Goal: Transaction & Acquisition: Purchase product/service

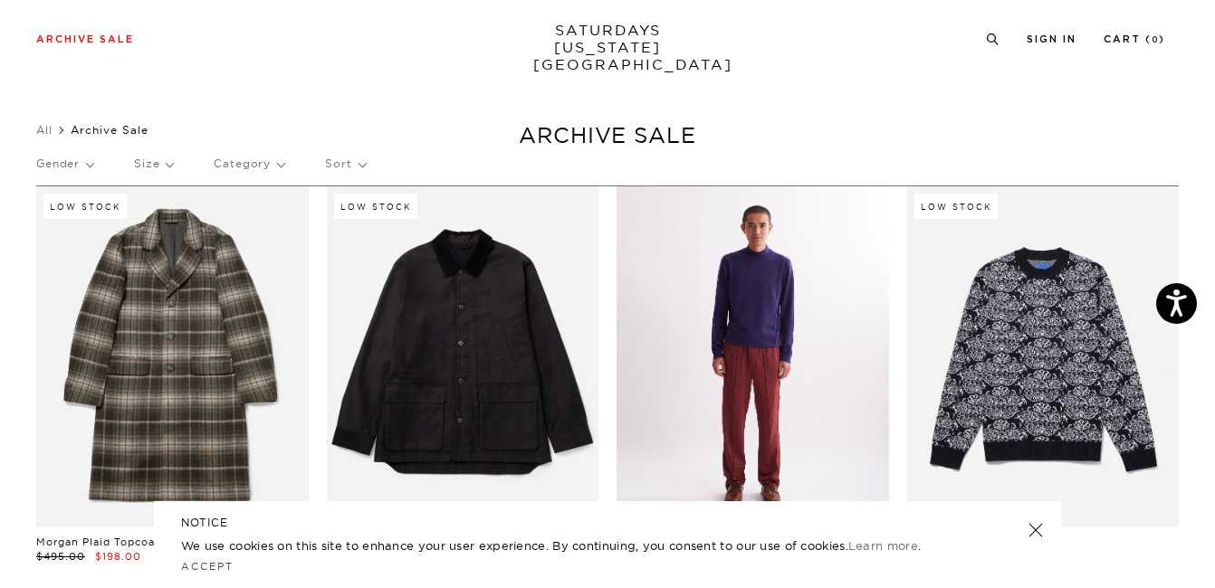
scroll to position [122, 0]
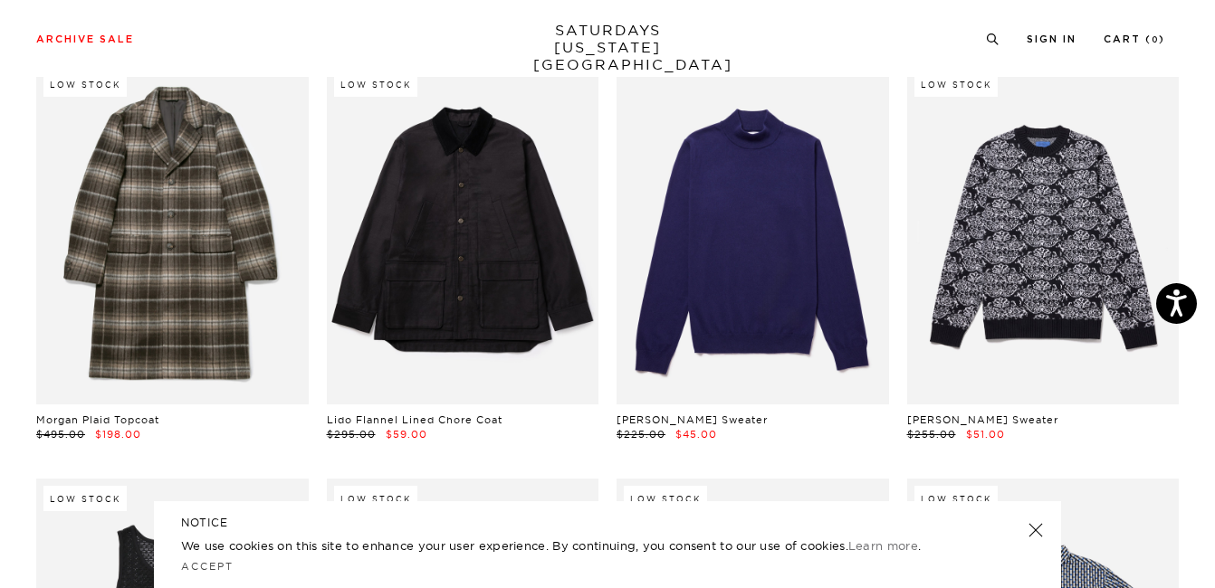
click at [1034, 533] on link at bounding box center [1035, 530] width 25 height 25
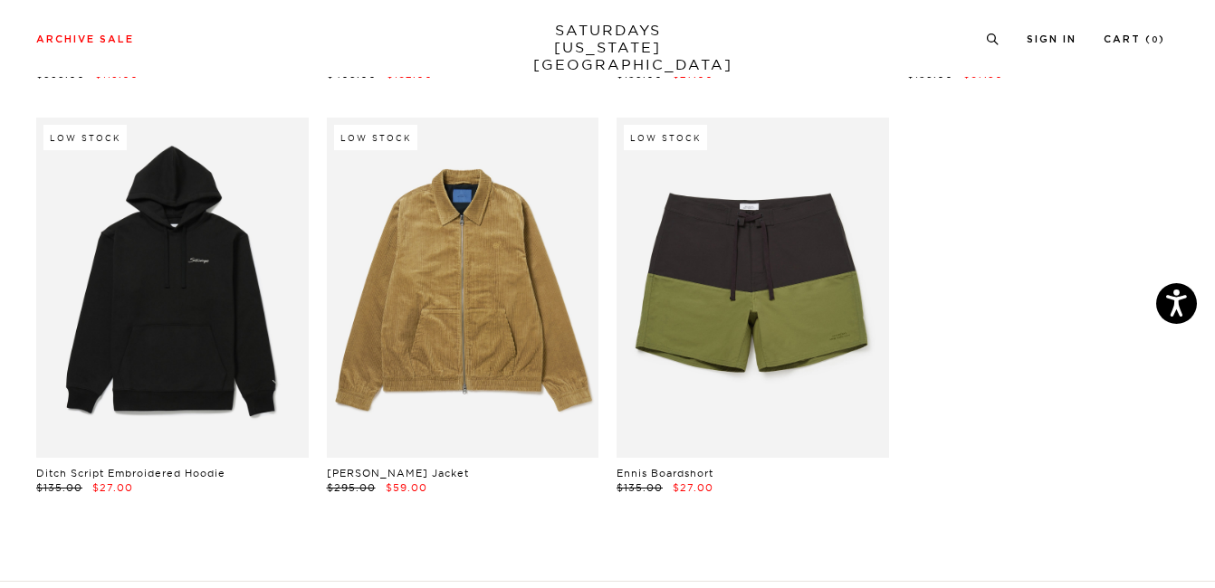
scroll to position [24596, 0]
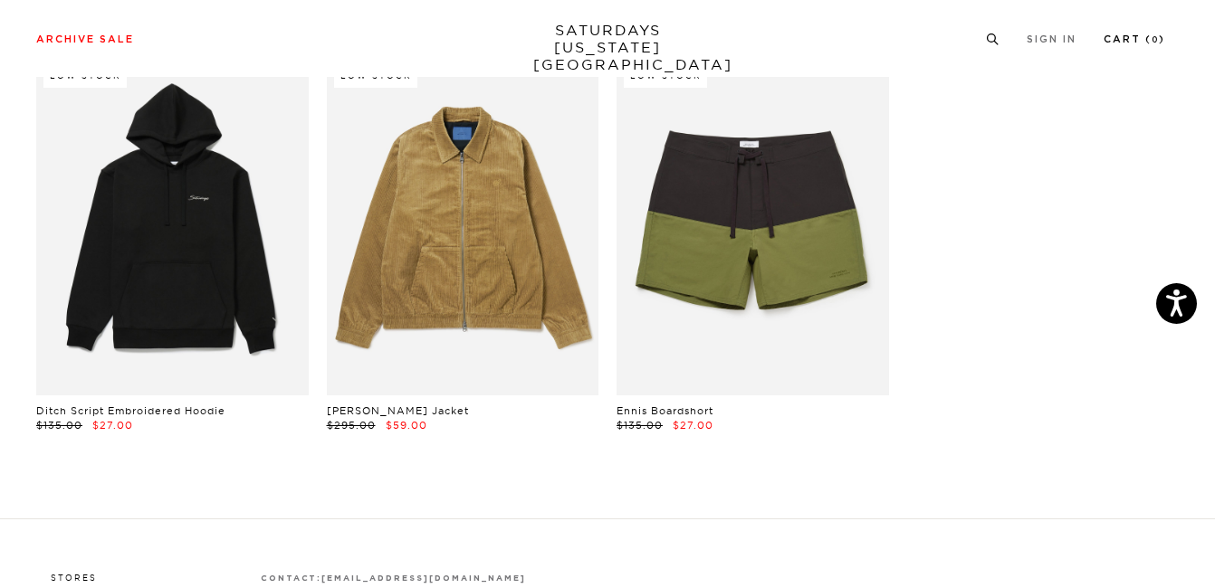
click at [1143, 34] on link "Cart ( 0 )" at bounding box center [1134, 39] width 62 height 10
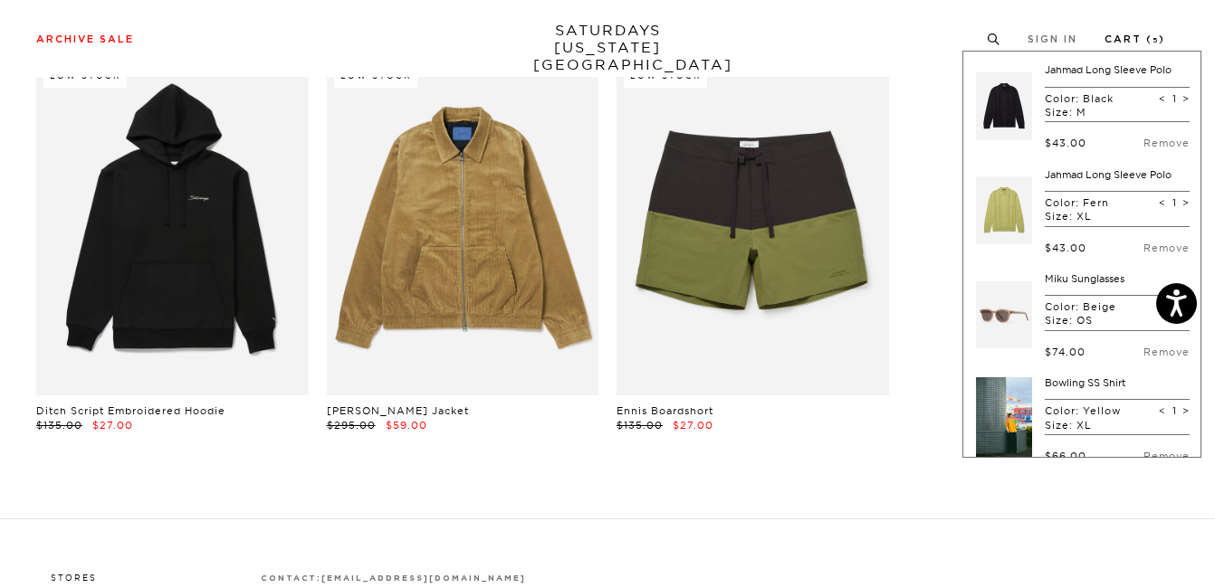
click at [1143, 34] on link "Cart ( 5 )" at bounding box center [1134, 39] width 61 height 10
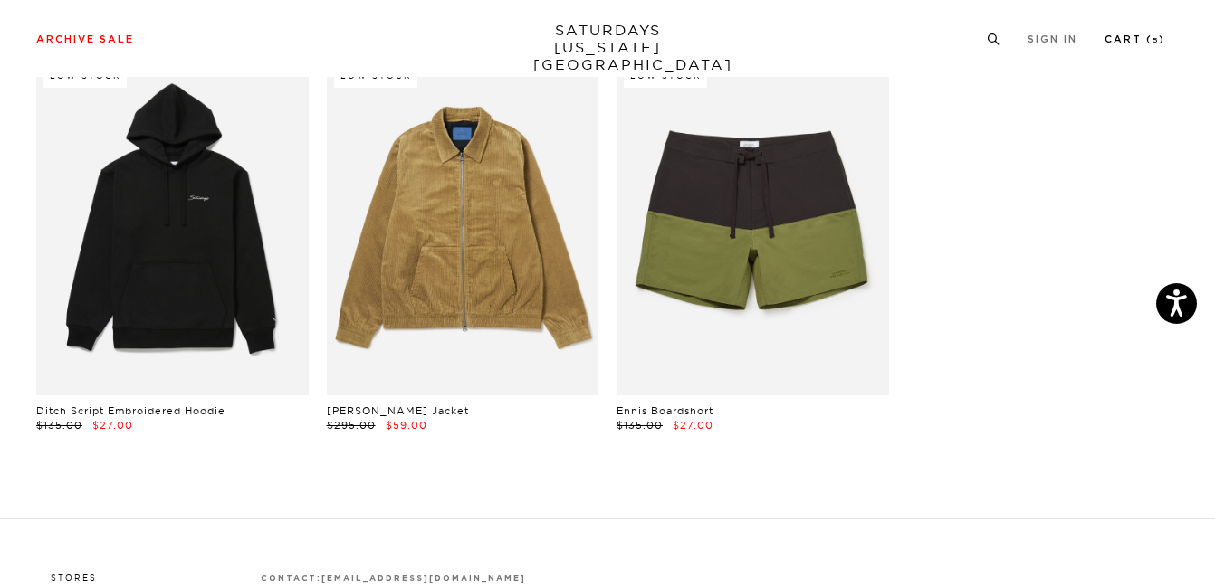
click at [1143, 34] on link "Cart ( 5 )" at bounding box center [1134, 39] width 61 height 10
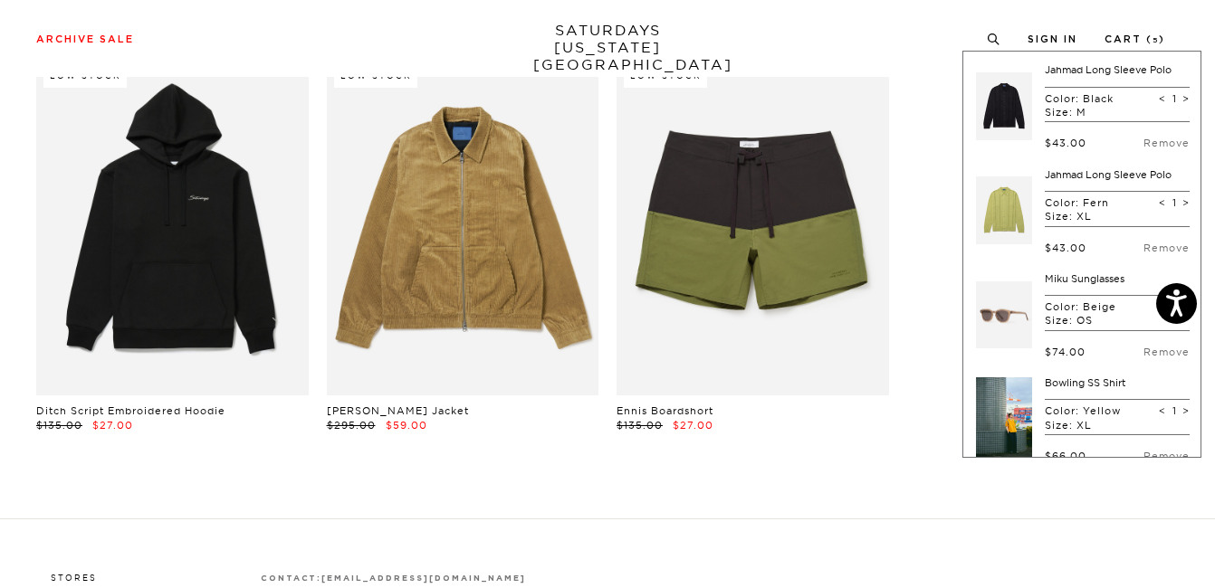
scroll to position [3, 0]
click at [1153, 140] on link "Remove" at bounding box center [1166, 140] width 46 height 13
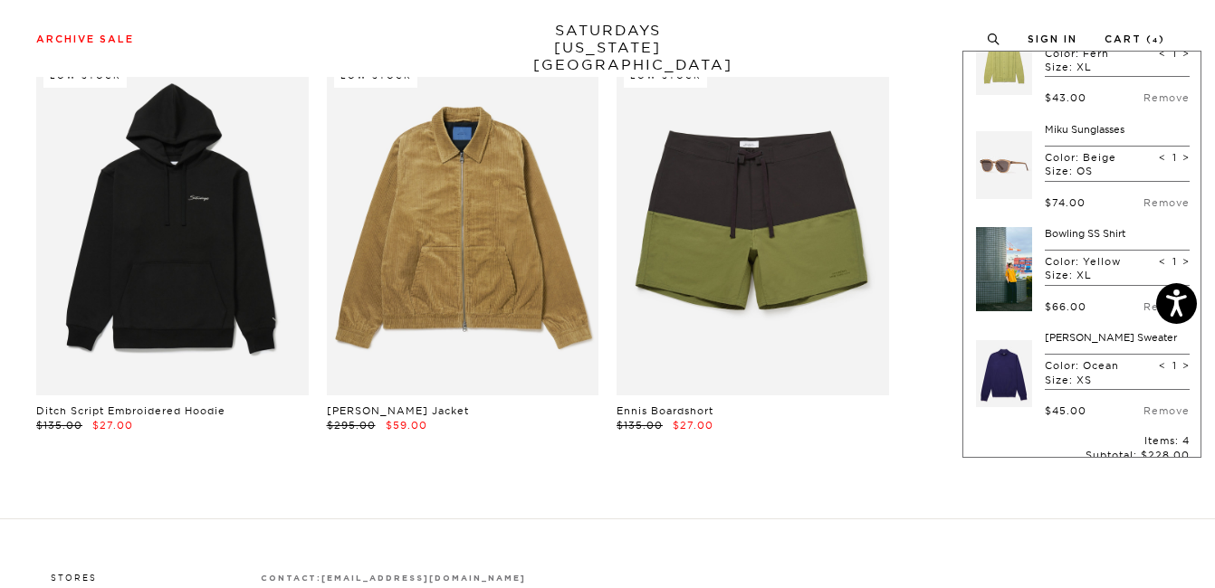
scroll to position [38, 0]
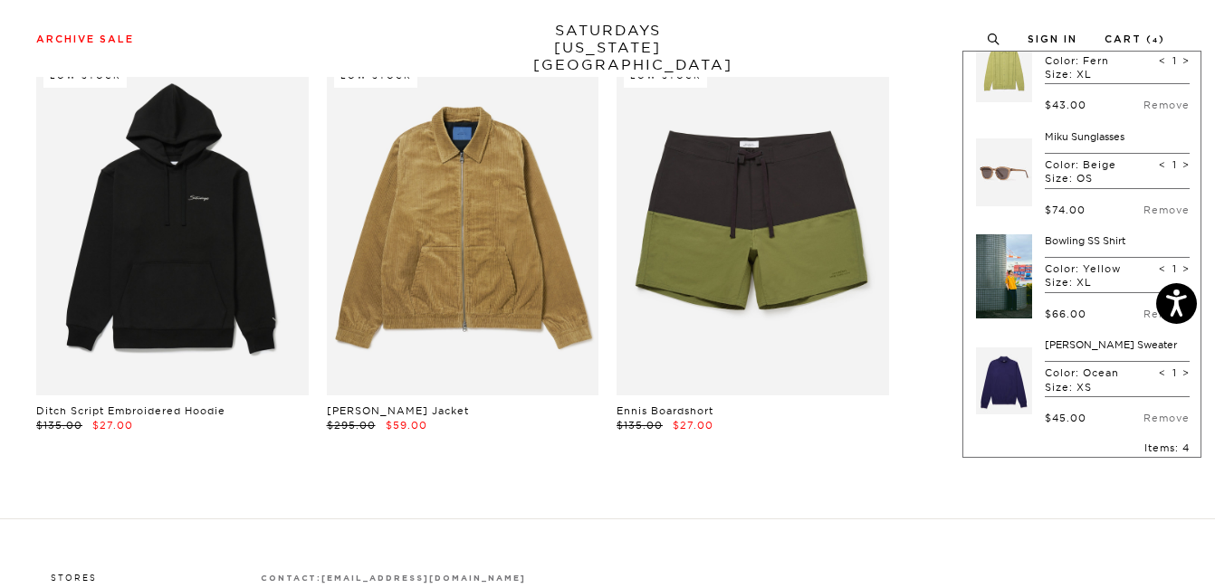
click at [1080, 238] on link "Bowling SS Shirt" at bounding box center [1084, 240] width 81 height 13
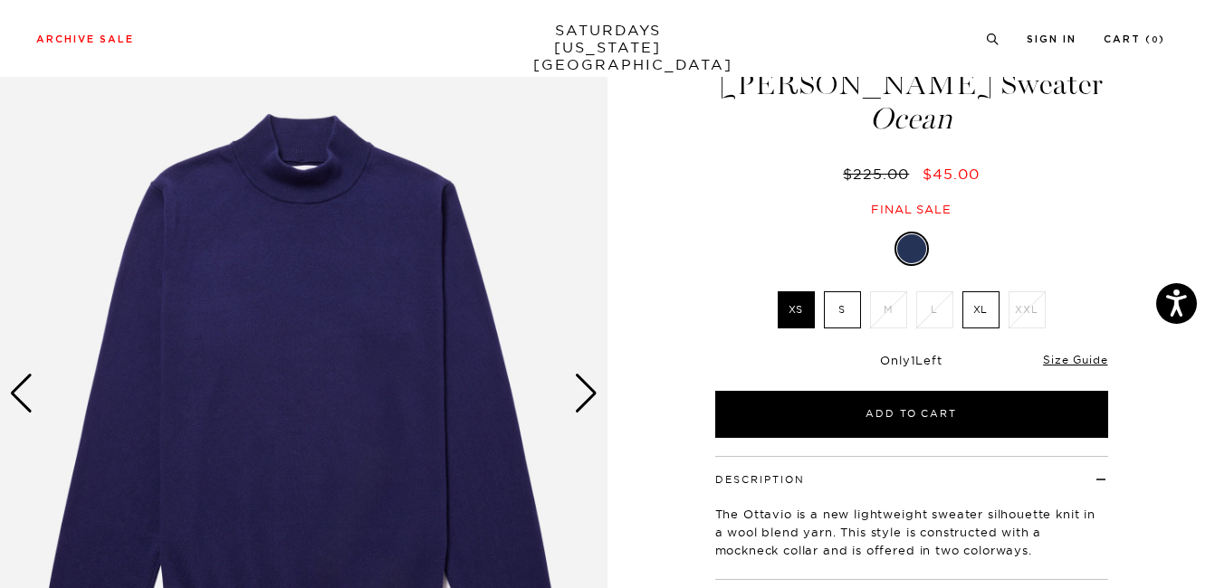
scroll to position [169, 0]
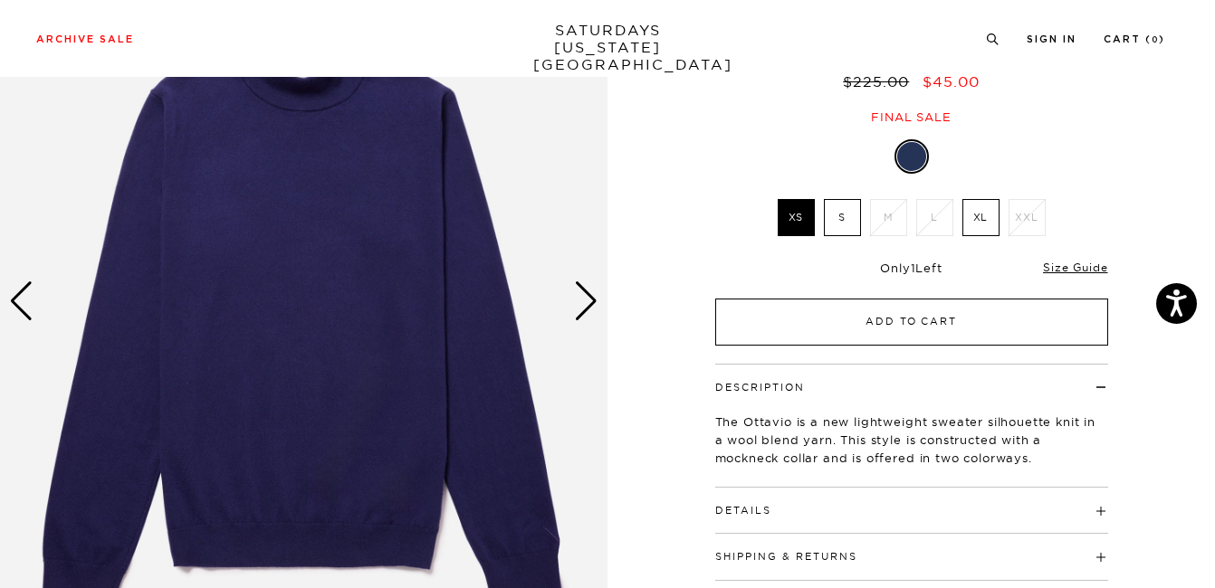
click at [909, 334] on button "Add to Cart" at bounding box center [911, 322] width 393 height 47
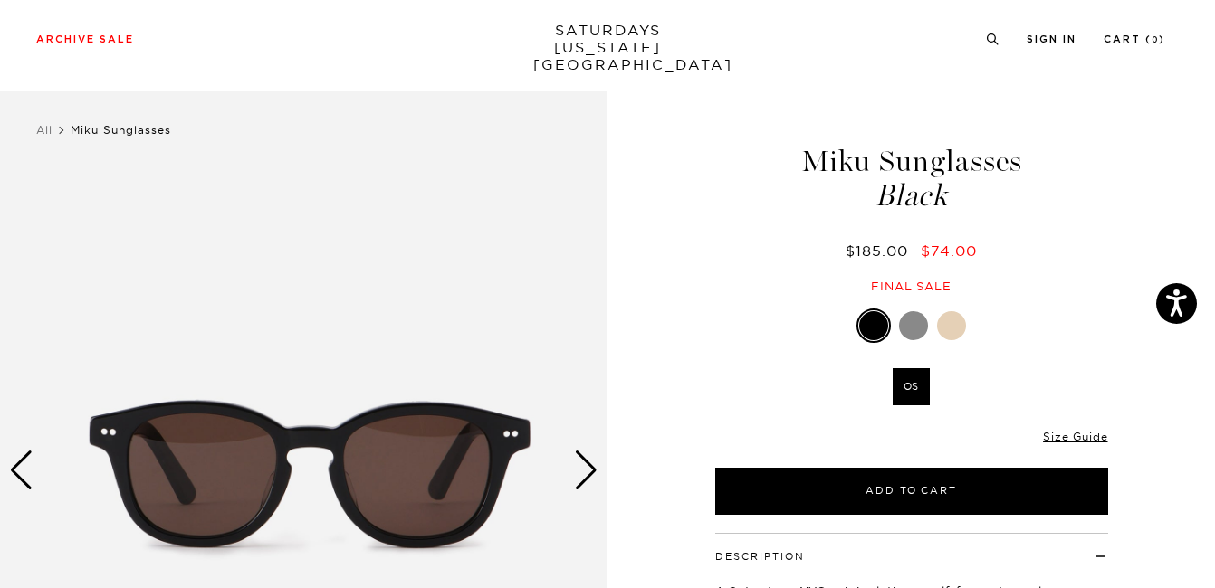
scroll to position [371, 0]
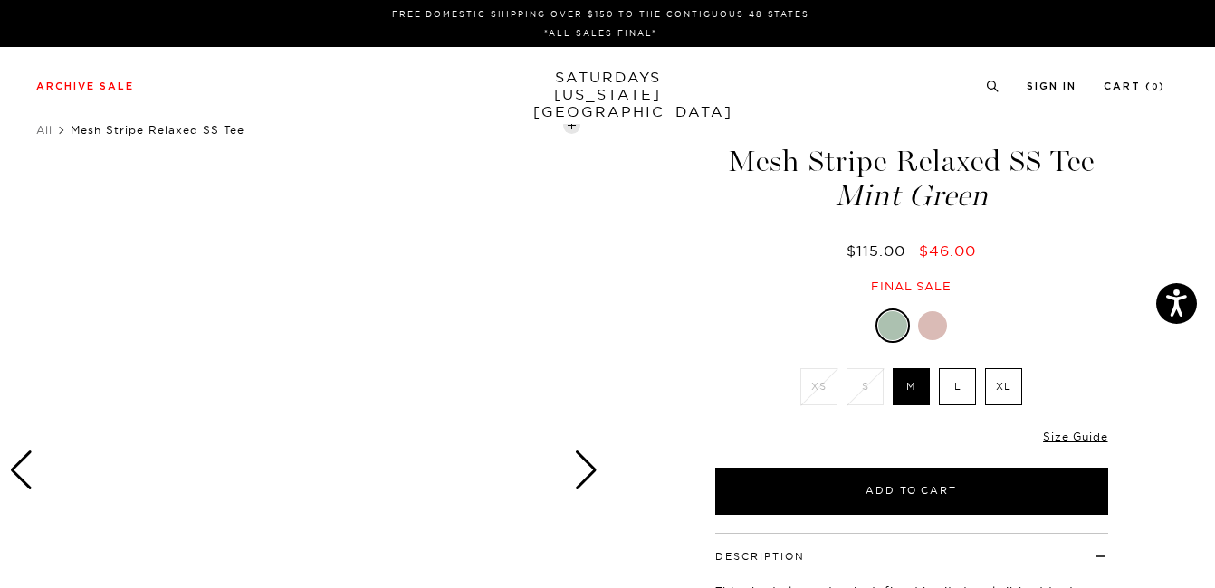
click at [589, 474] on div "Next slide" at bounding box center [586, 471] width 24 height 40
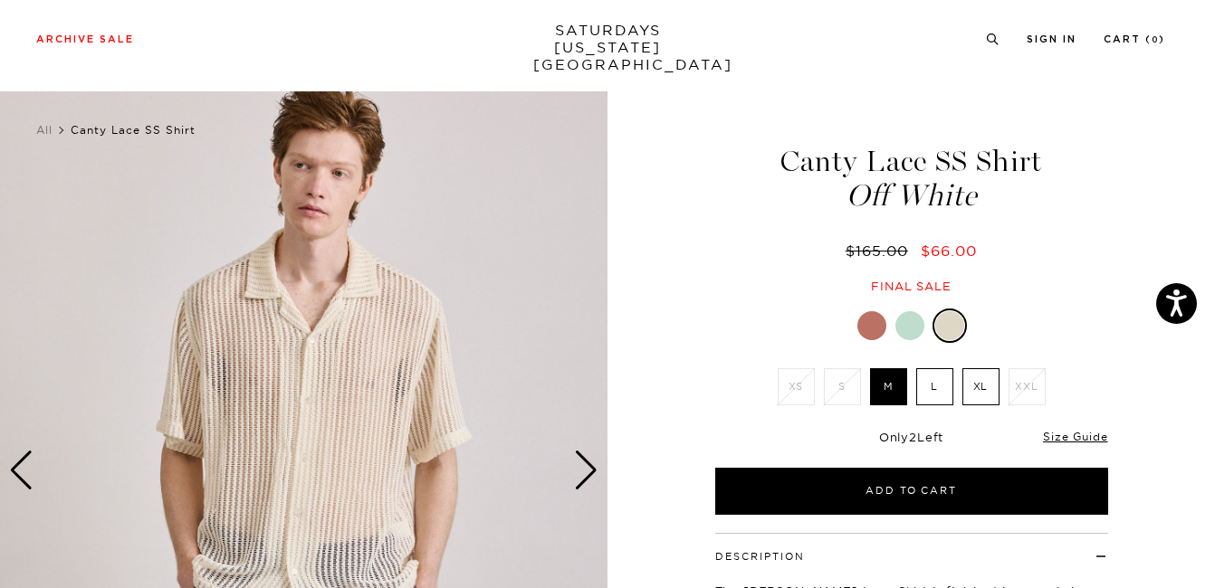
scroll to position [47, 0]
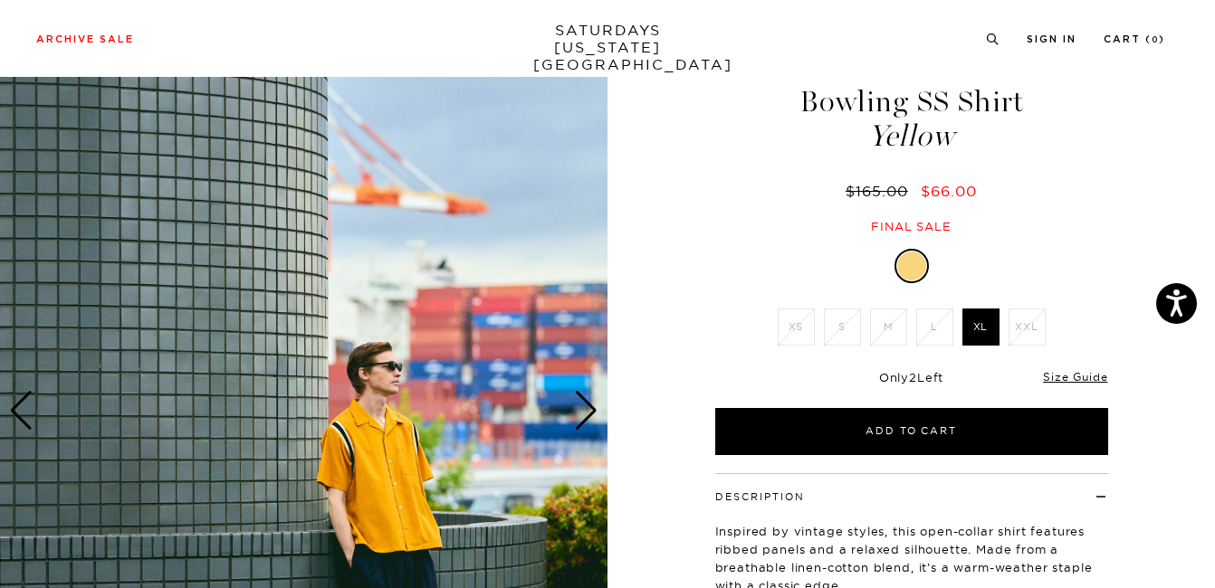
scroll to position [53, 0]
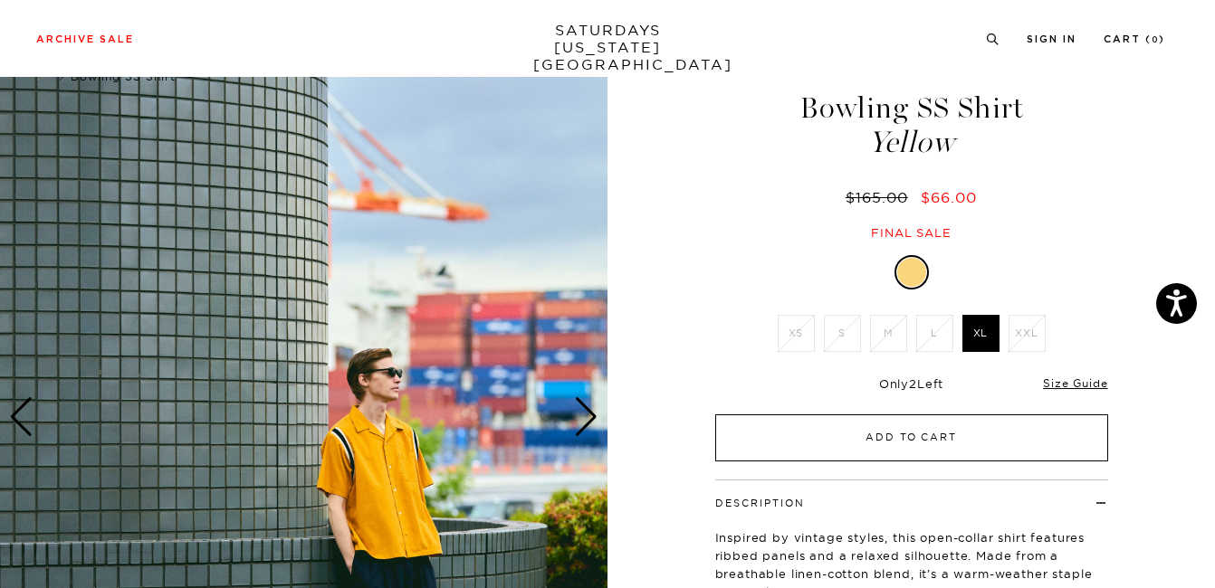
click at [867, 430] on button "Add to Cart" at bounding box center [911, 437] width 393 height 47
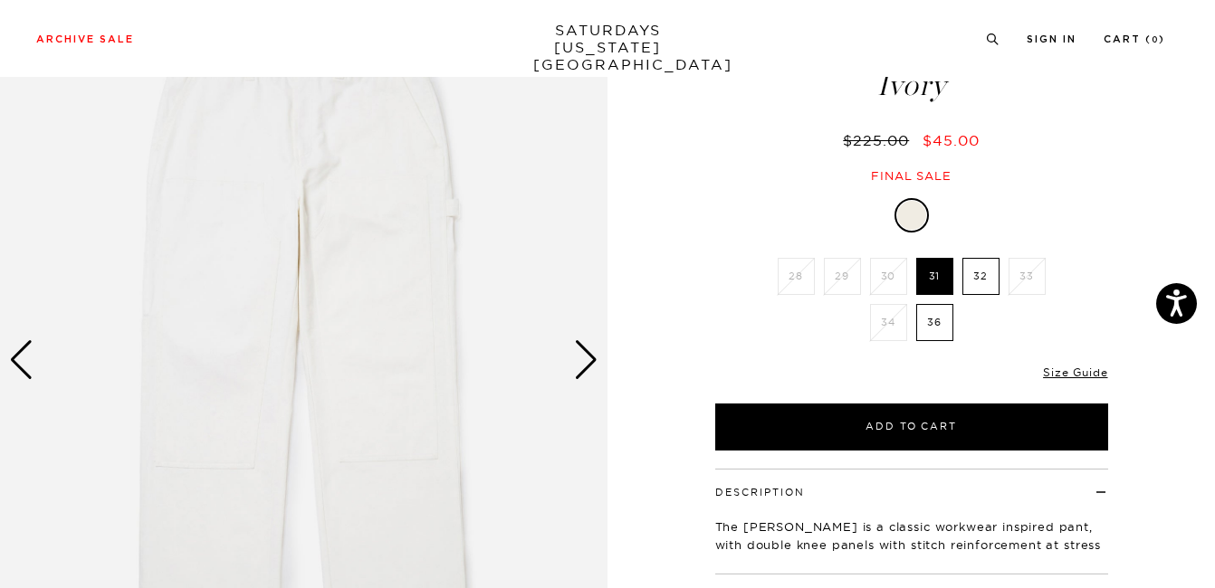
scroll to position [112, 0]
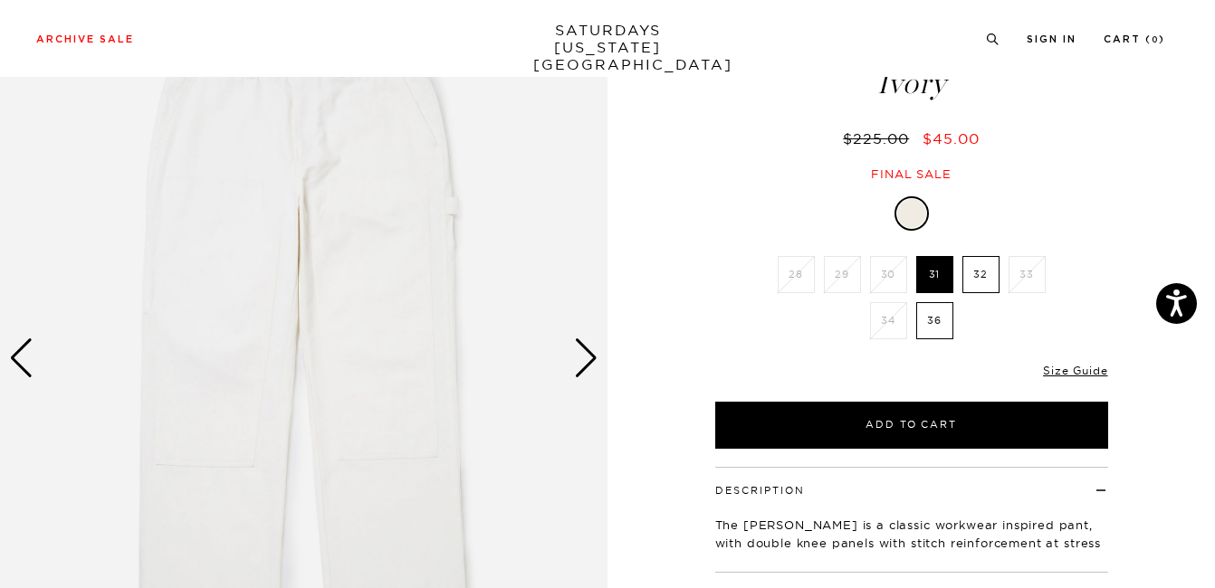
click at [587, 362] on div "Next slide" at bounding box center [586, 358] width 24 height 40
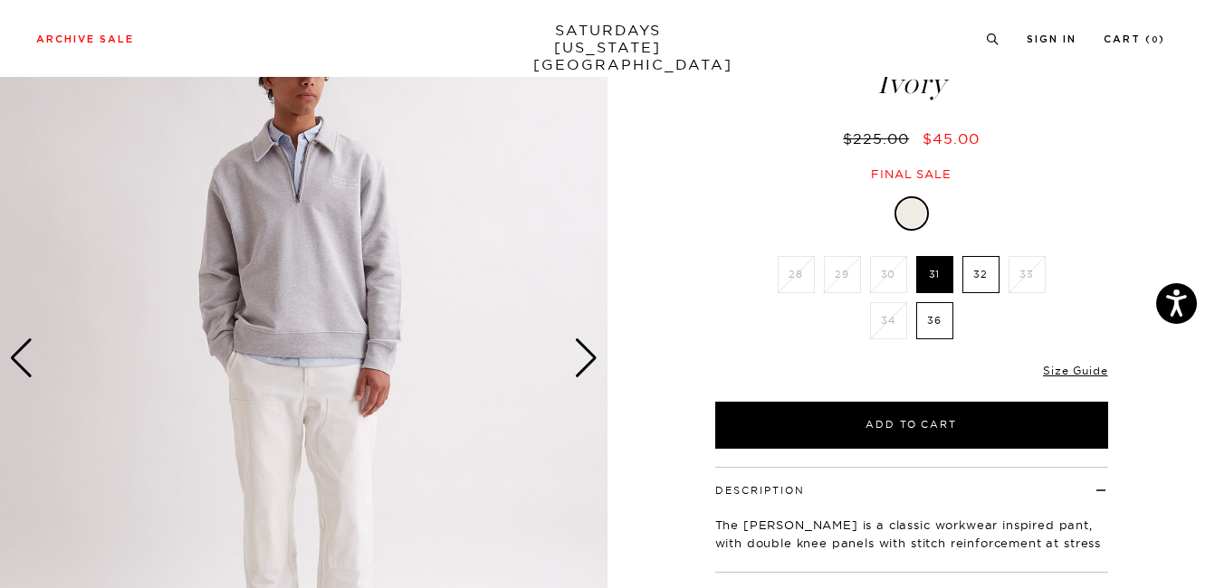
click at [587, 362] on div "Next slide" at bounding box center [586, 358] width 24 height 40
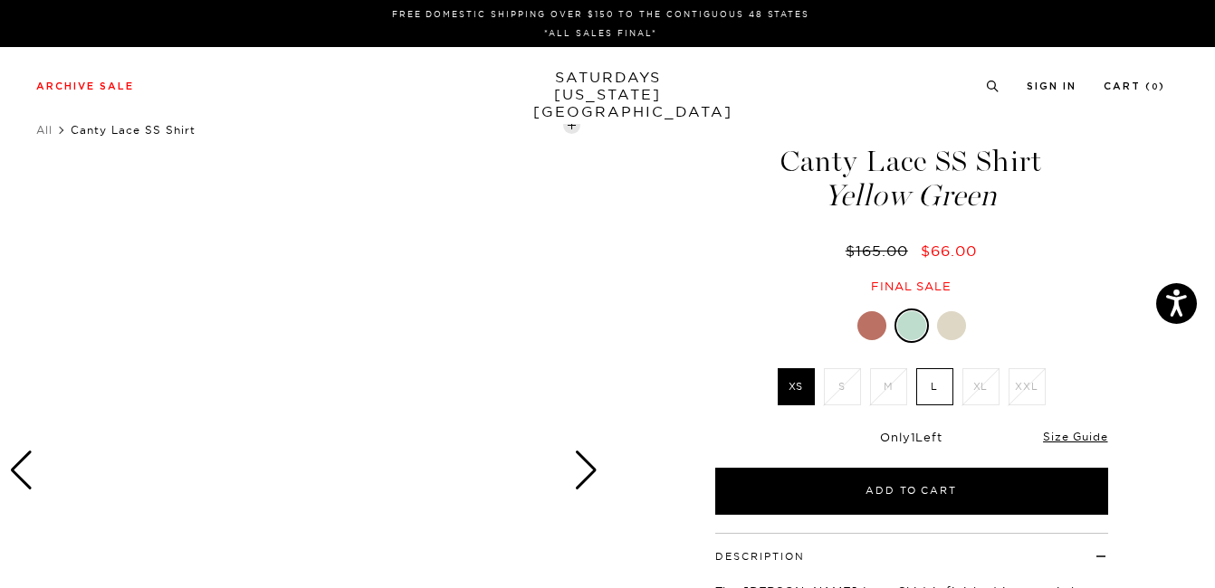
click at [590, 469] on div "Next slide" at bounding box center [586, 471] width 24 height 40
click at [949, 328] on div at bounding box center [951, 325] width 29 height 29
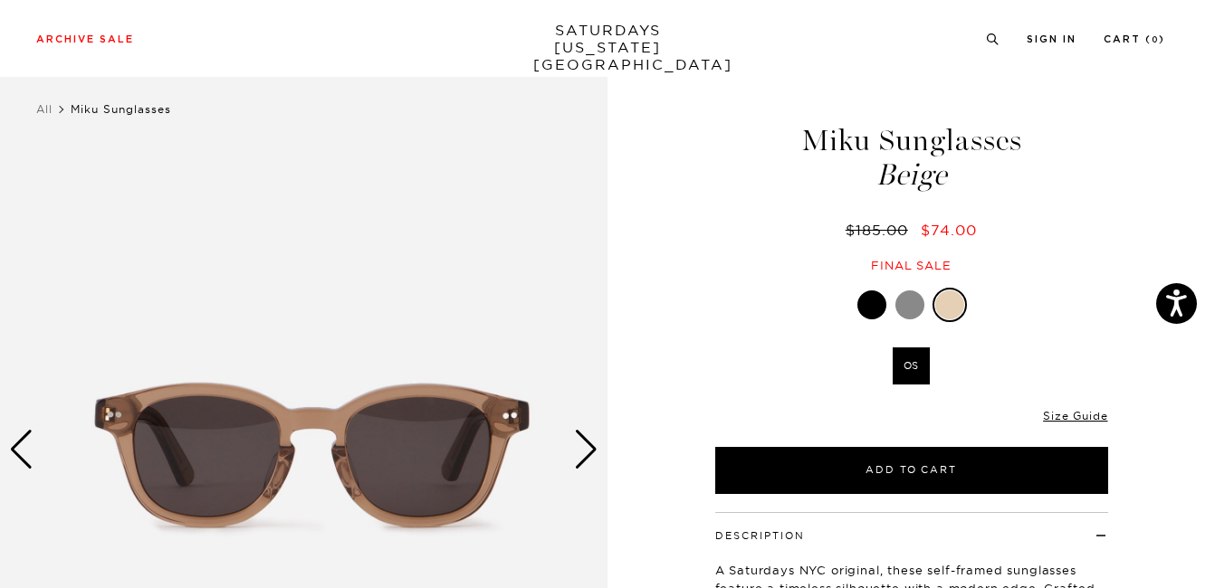
scroll to position [70, 0]
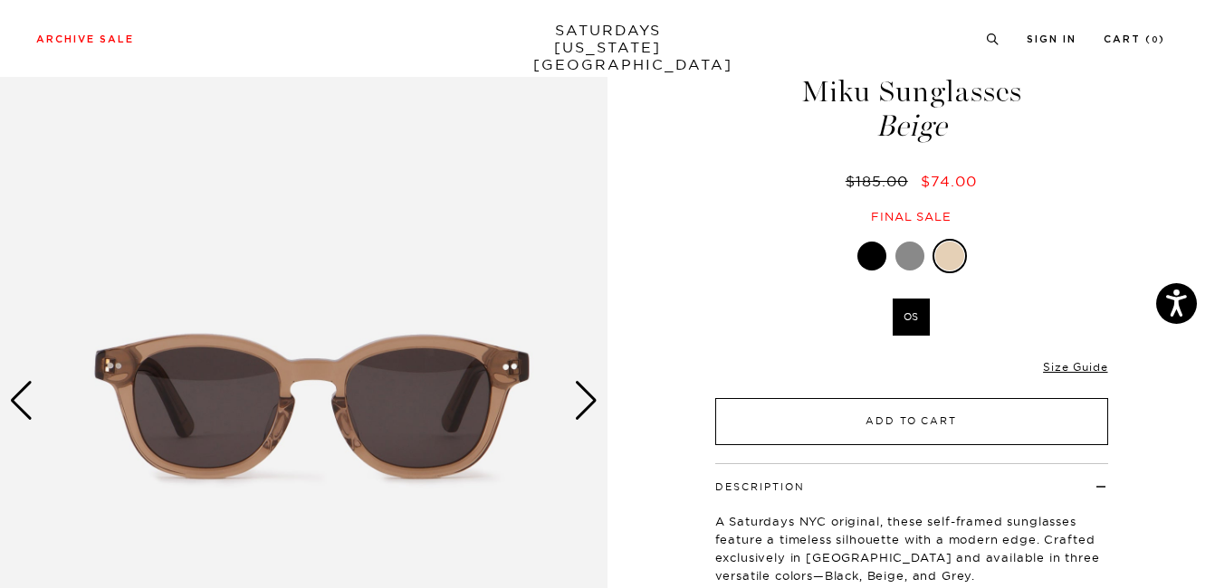
click at [842, 430] on button "Add to Cart" at bounding box center [911, 421] width 393 height 47
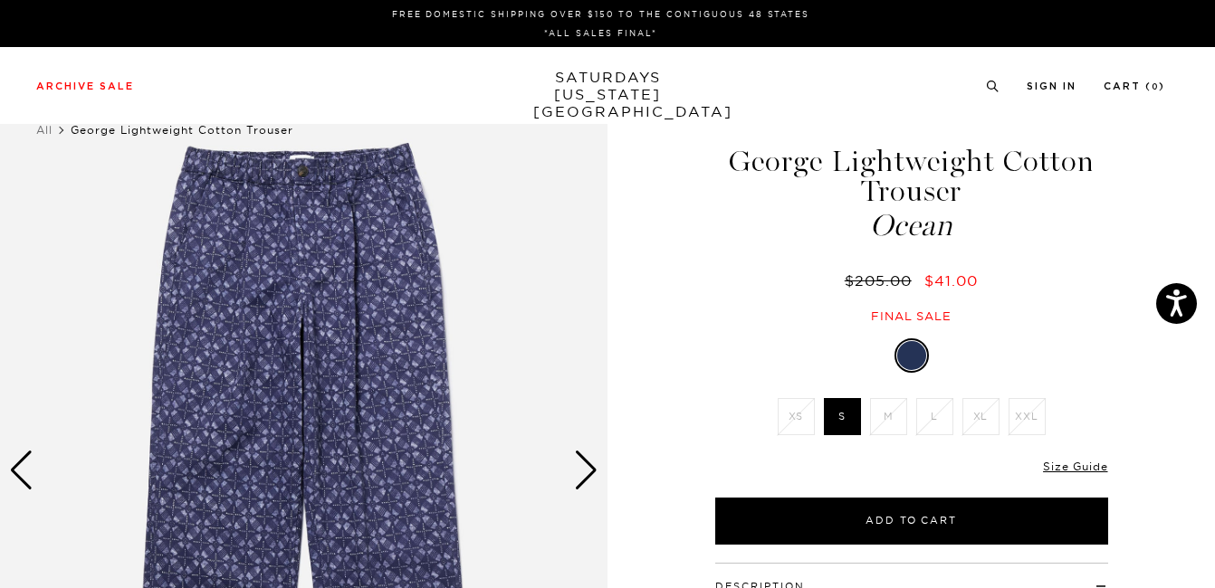
click at [584, 477] on div "Next slide" at bounding box center [586, 471] width 24 height 40
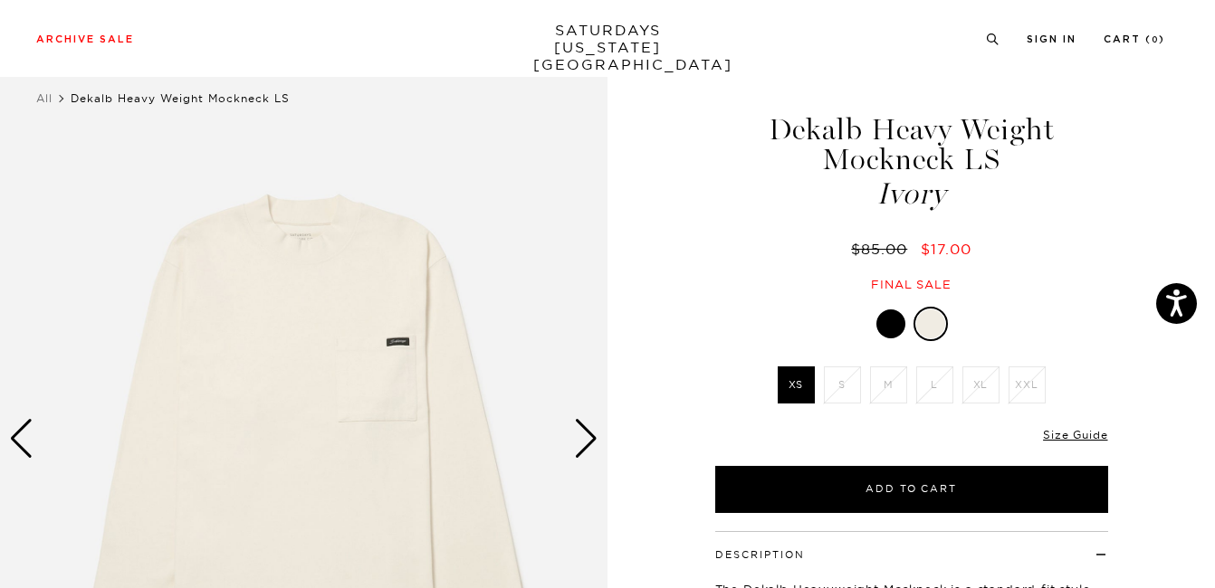
scroll to position [38, 0]
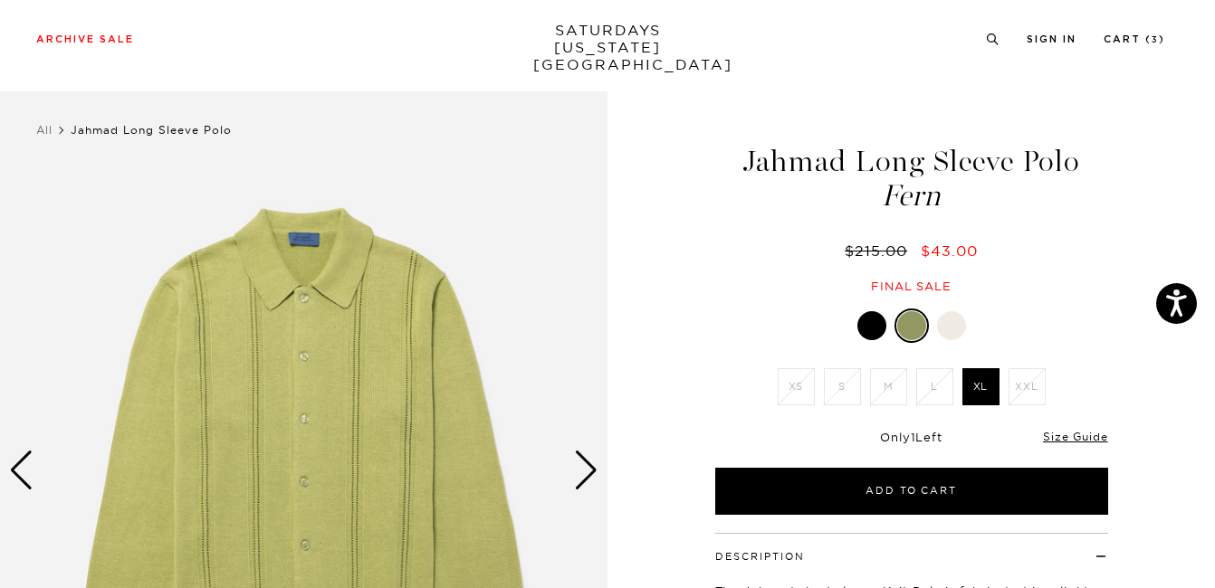
scroll to position [114, 0]
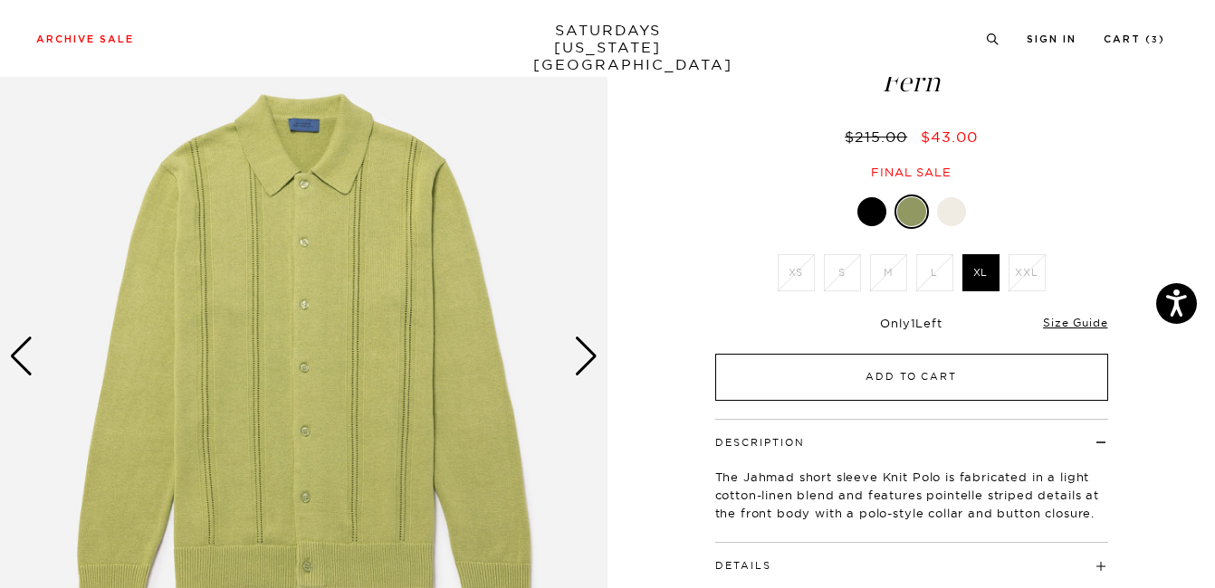
click at [861, 375] on button "Add to Cart" at bounding box center [911, 377] width 393 height 47
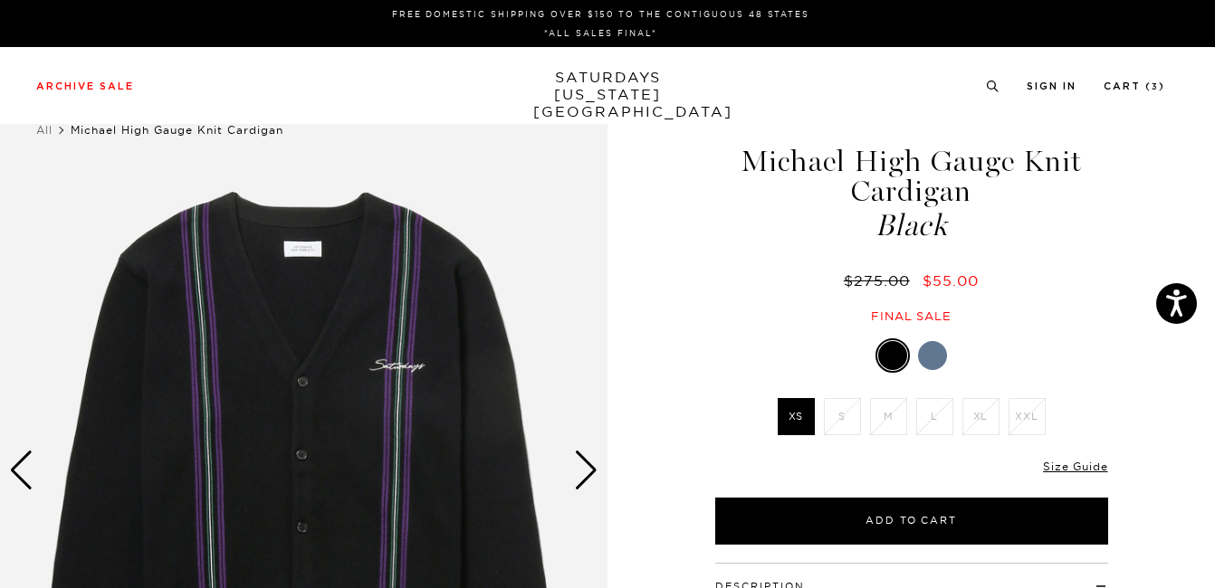
click at [931, 359] on div at bounding box center [932, 355] width 29 height 29
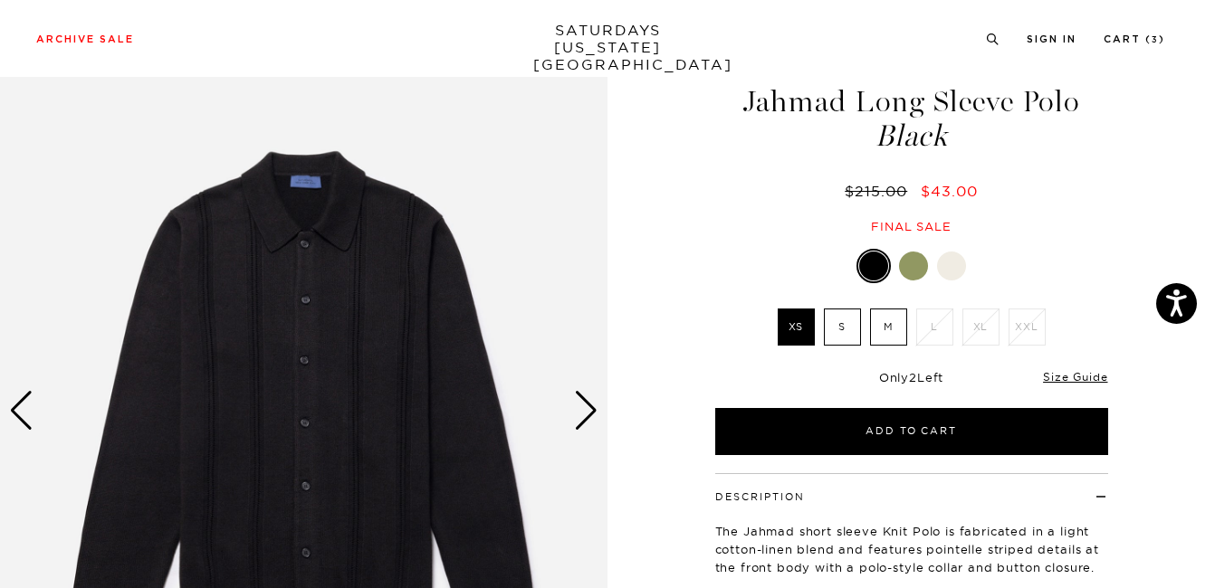
scroll to position [90, 0]
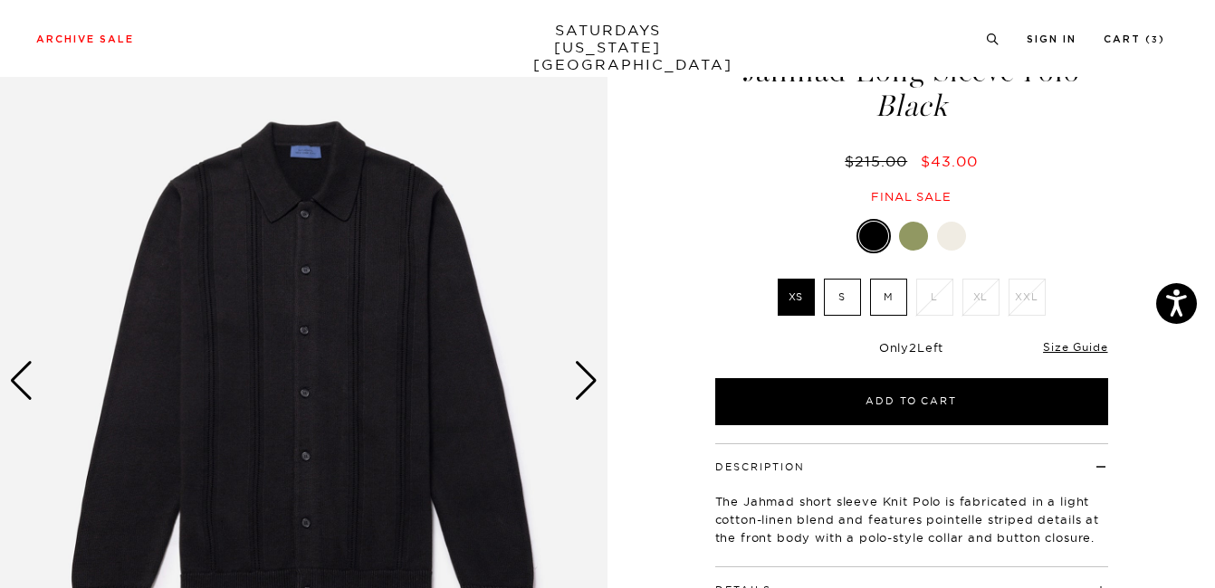
click at [588, 389] on div "Next slide" at bounding box center [586, 381] width 24 height 40
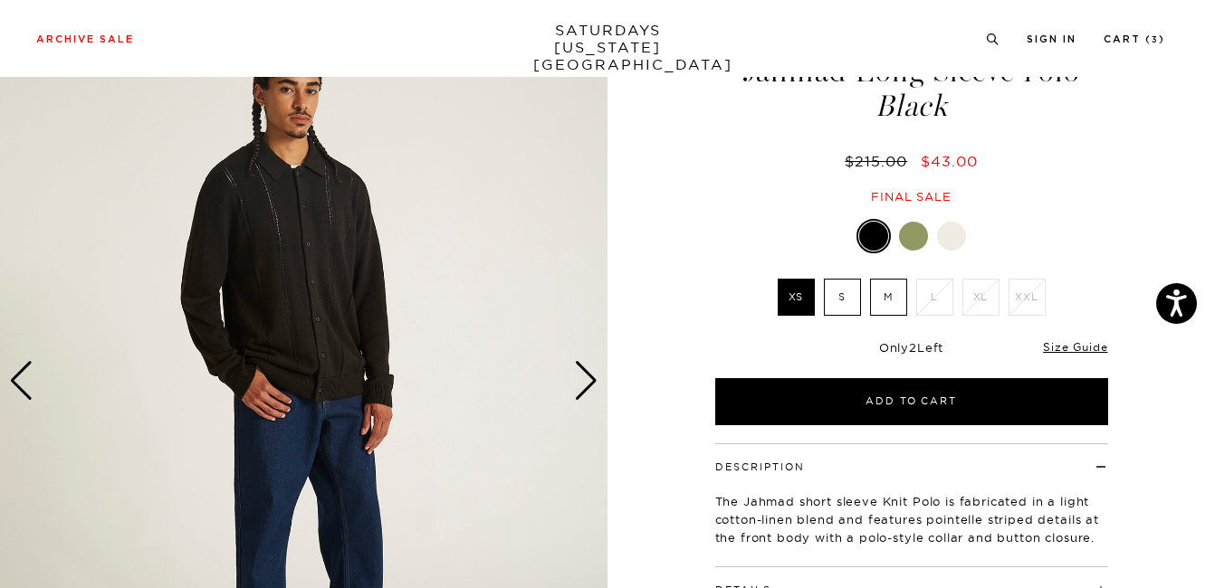
click at [588, 389] on div "Next slide" at bounding box center [586, 381] width 24 height 40
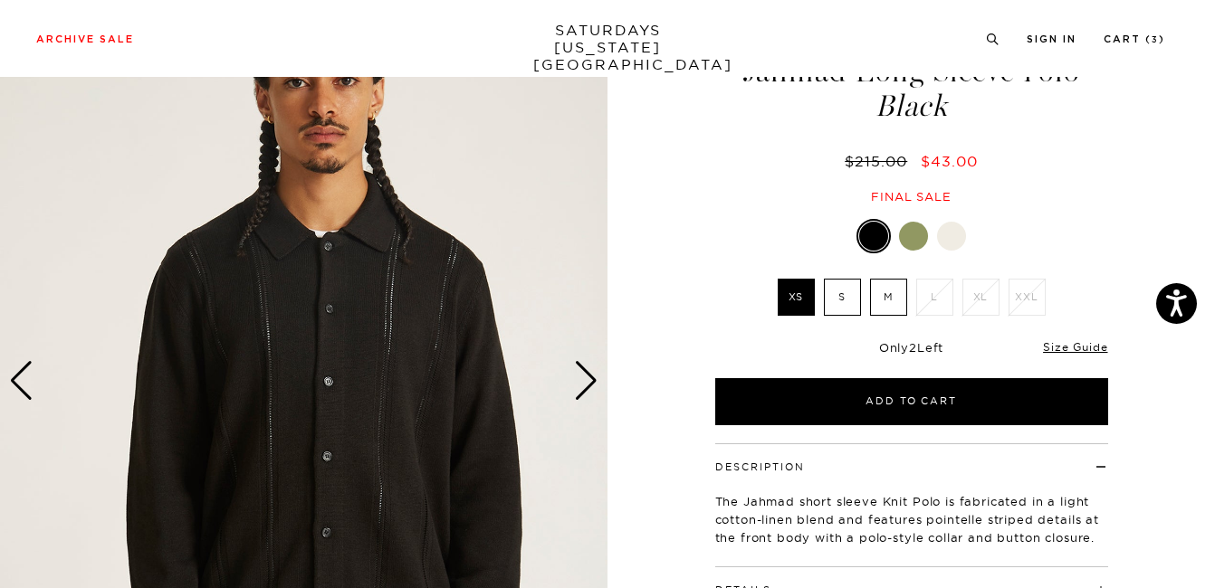
click at [588, 389] on div "Next slide" at bounding box center [586, 381] width 24 height 40
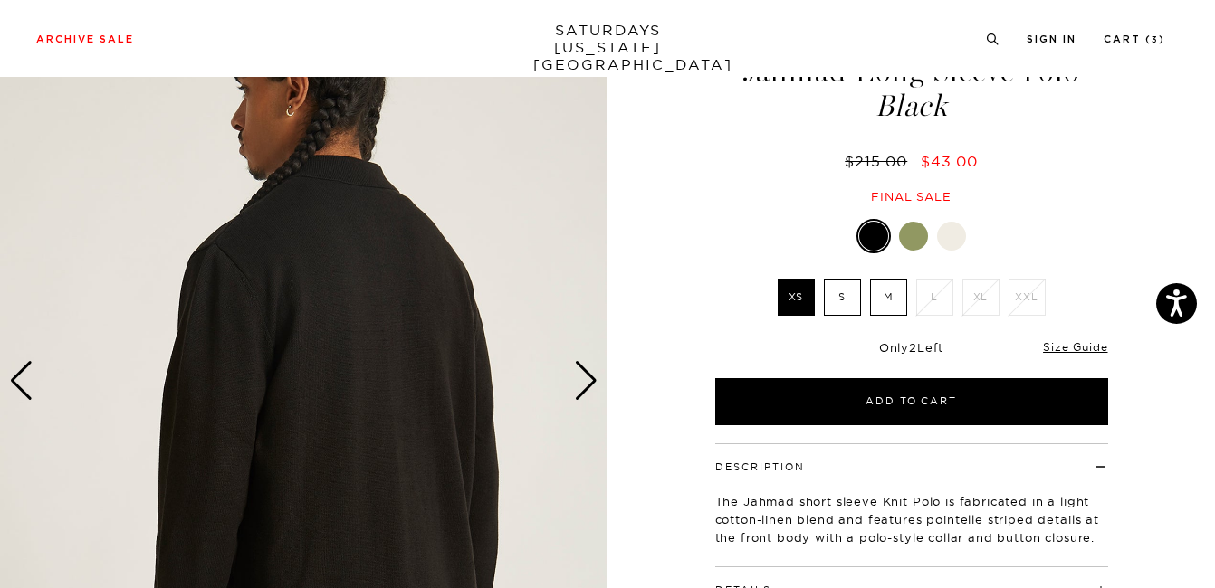
click at [588, 389] on div "Next slide" at bounding box center [586, 381] width 24 height 40
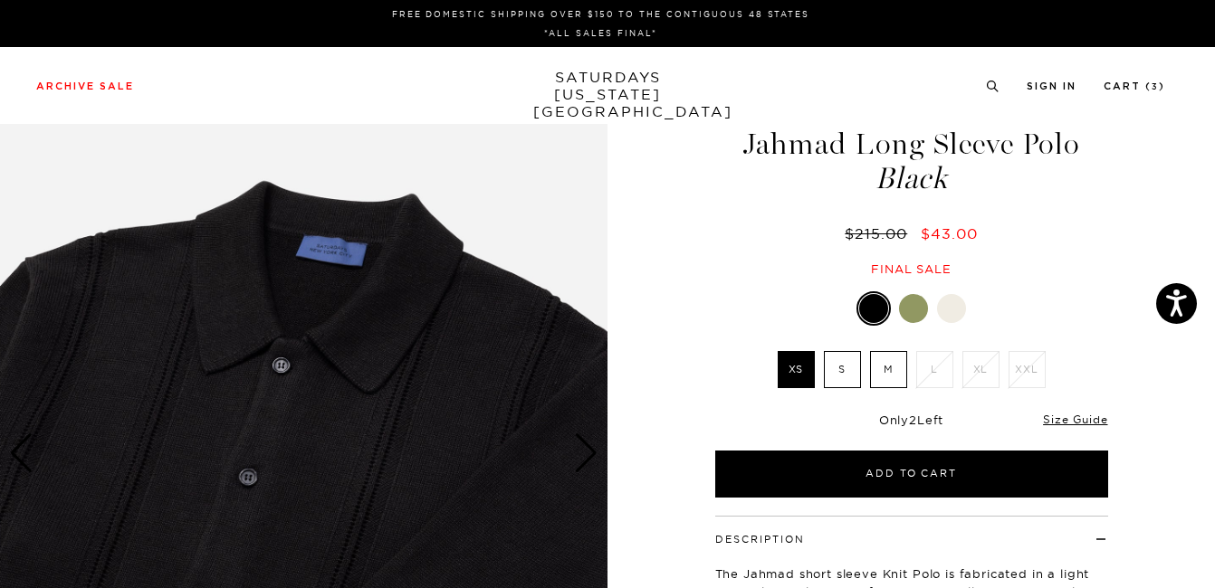
scroll to position [0, 0]
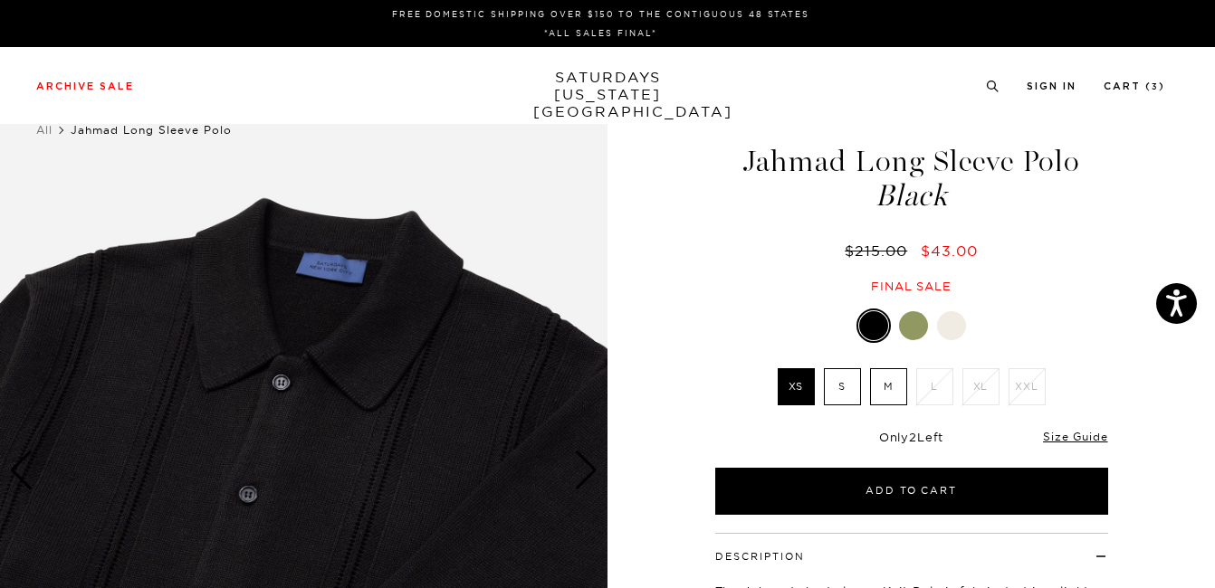
click at [893, 387] on label "M" at bounding box center [888, 386] width 37 height 37
click at [0, 0] on input "M" at bounding box center [0, 0] width 0 height 0
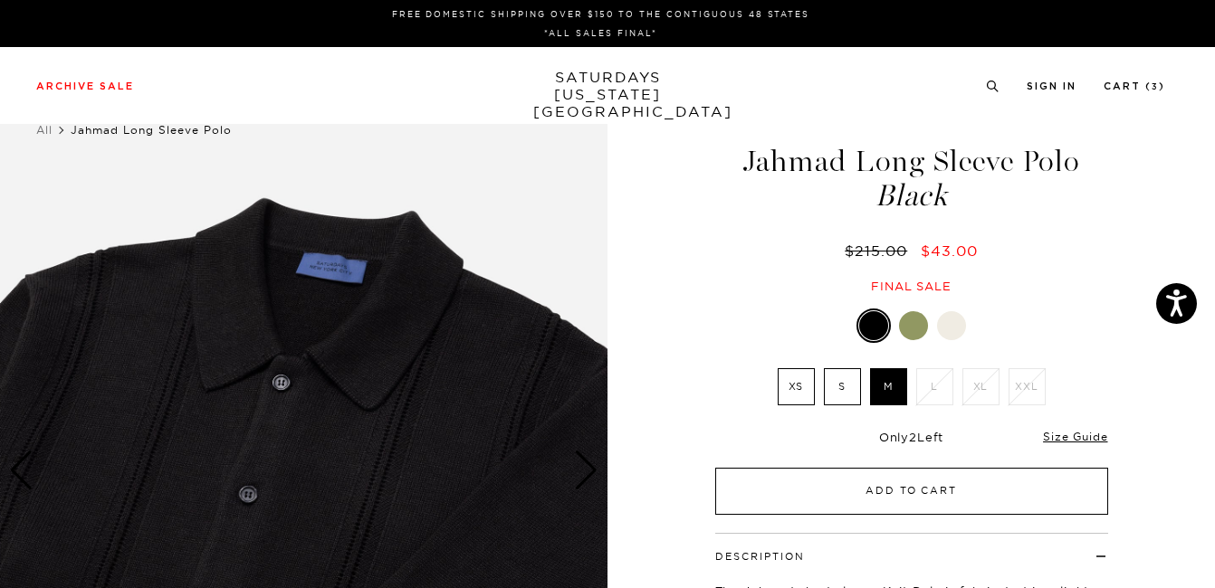
click at [928, 490] on button "Add to Cart" at bounding box center [911, 491] width 393 height 47
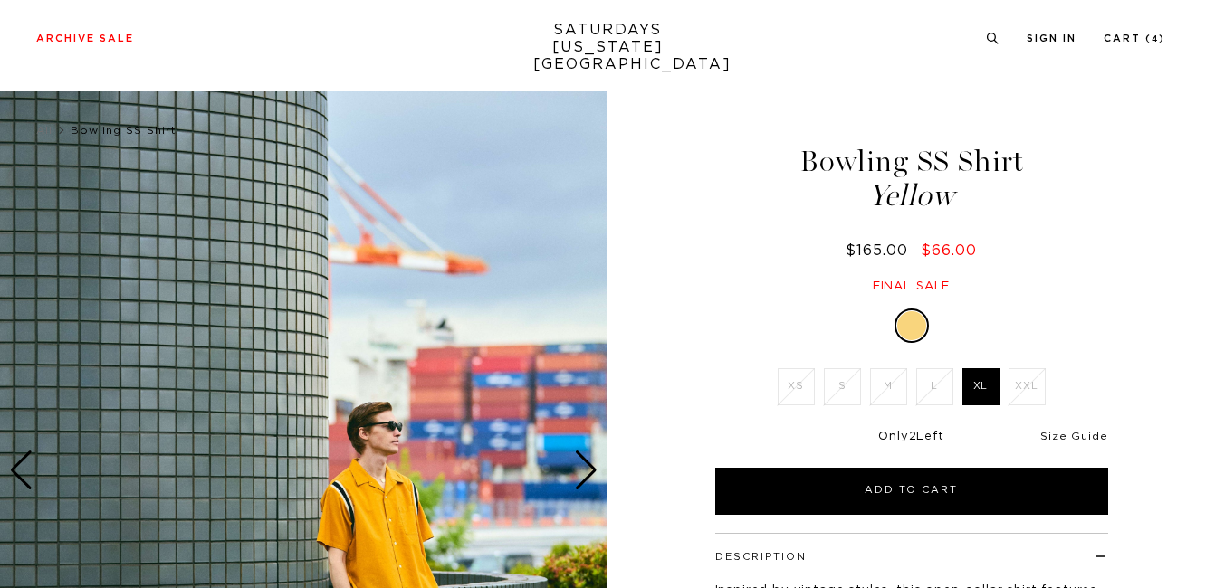
click at [589, 451] on div "Next slide" at bounding box center [586, 471] width 24 height 40
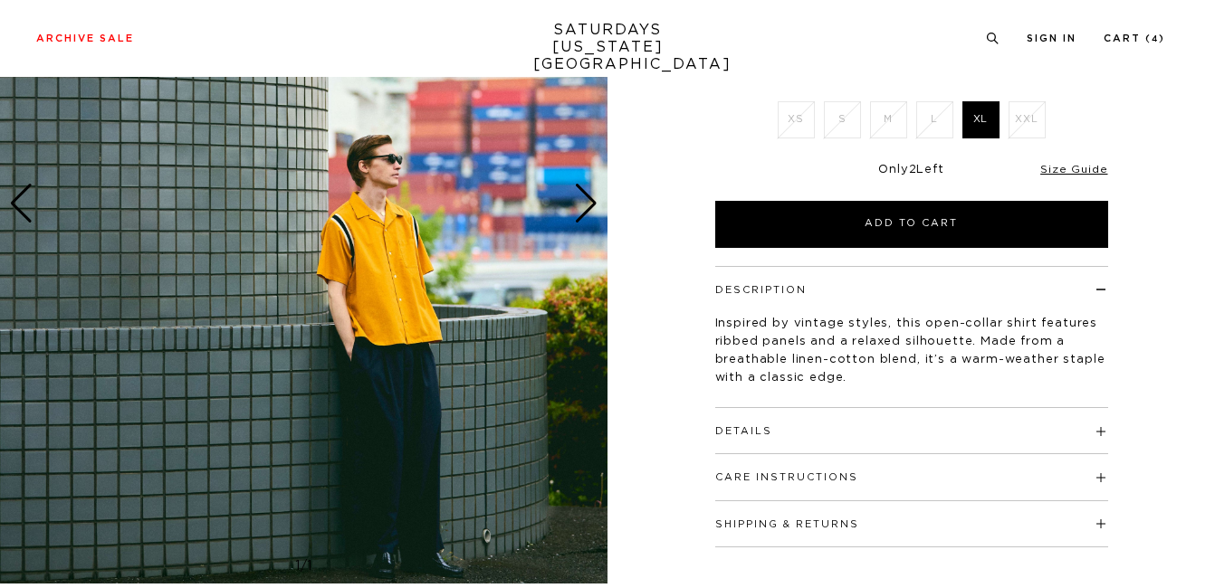
scroll to position [267, 0]
click at [589, 207] on div "Next slide" at bounding box center [586, 204] width 24 height 40
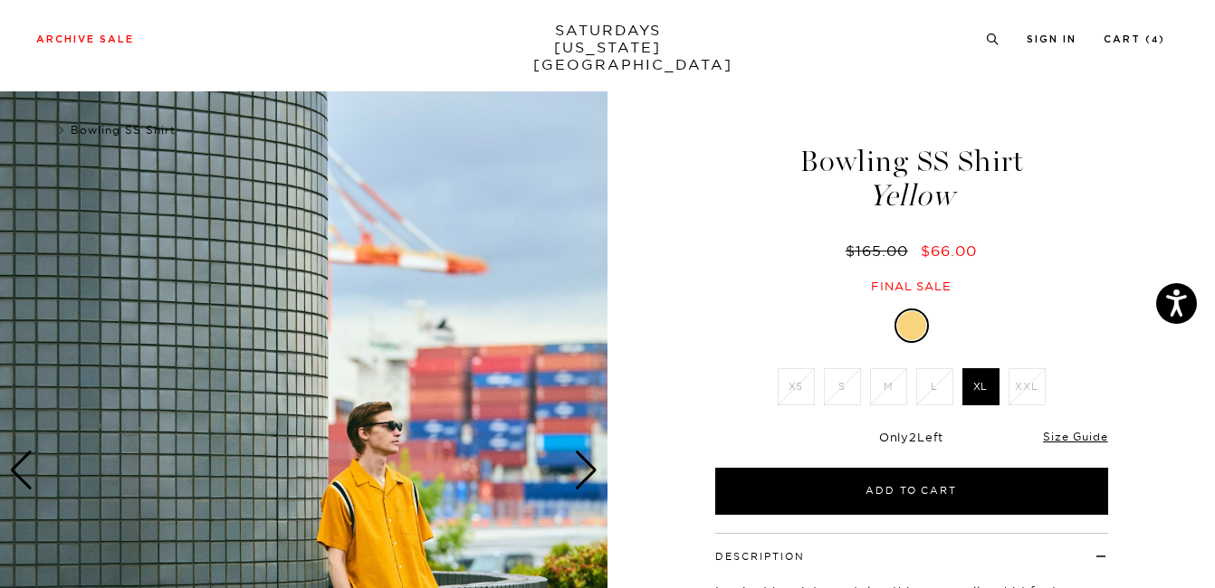
scroll to position [122, 0]
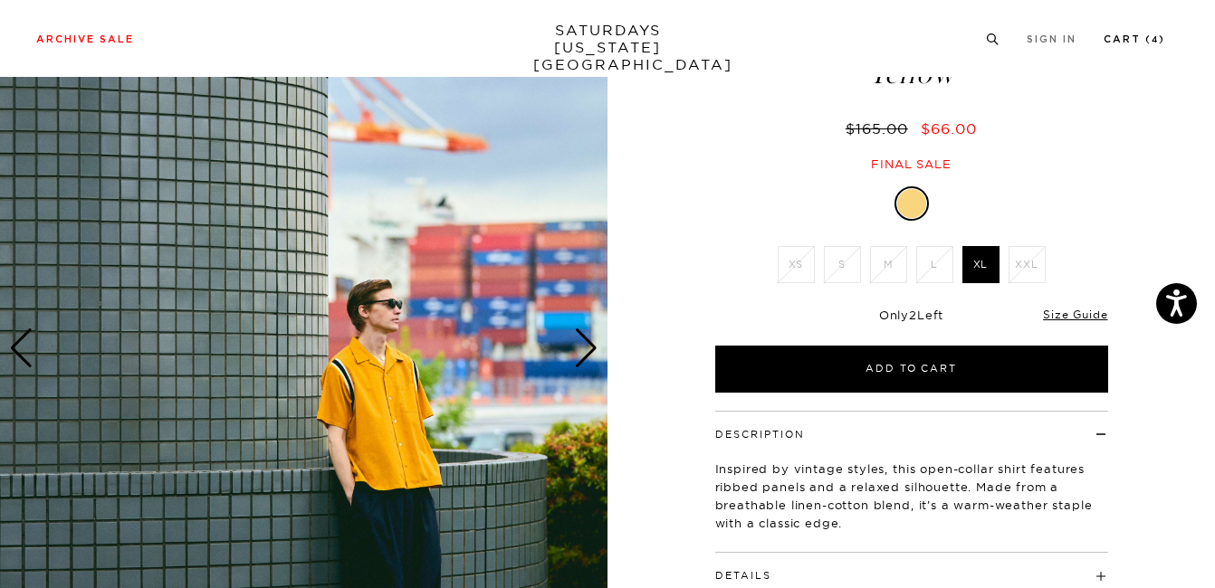
click at [1138, 43] on link "Cart ( 4 )" at bounding box center [1134, 39] width 62 height 10
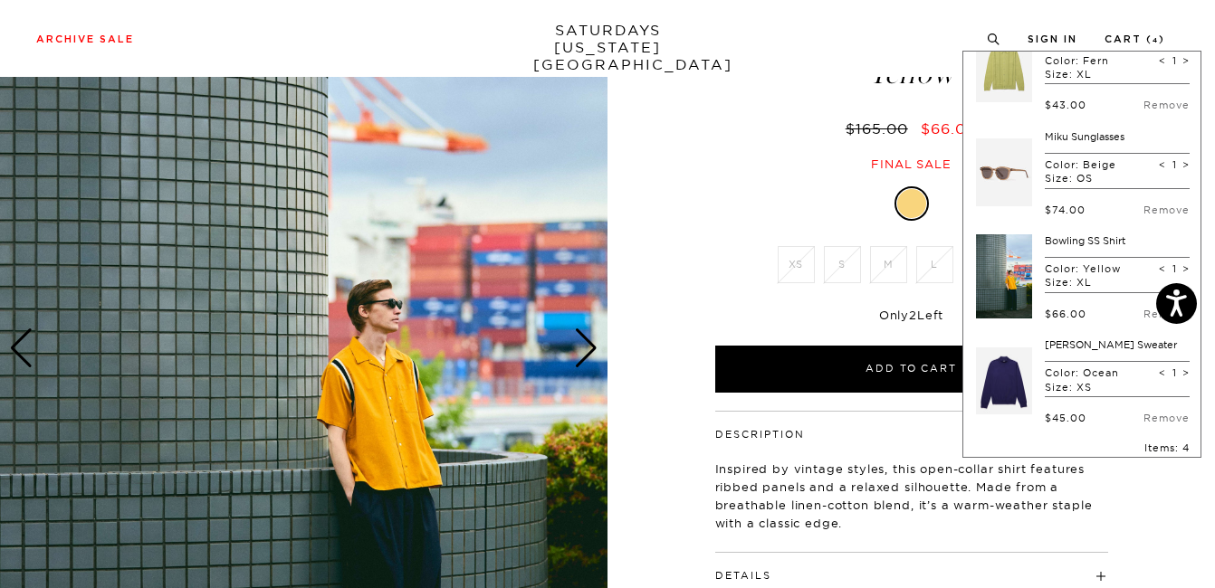
scroll to position [44, 0]
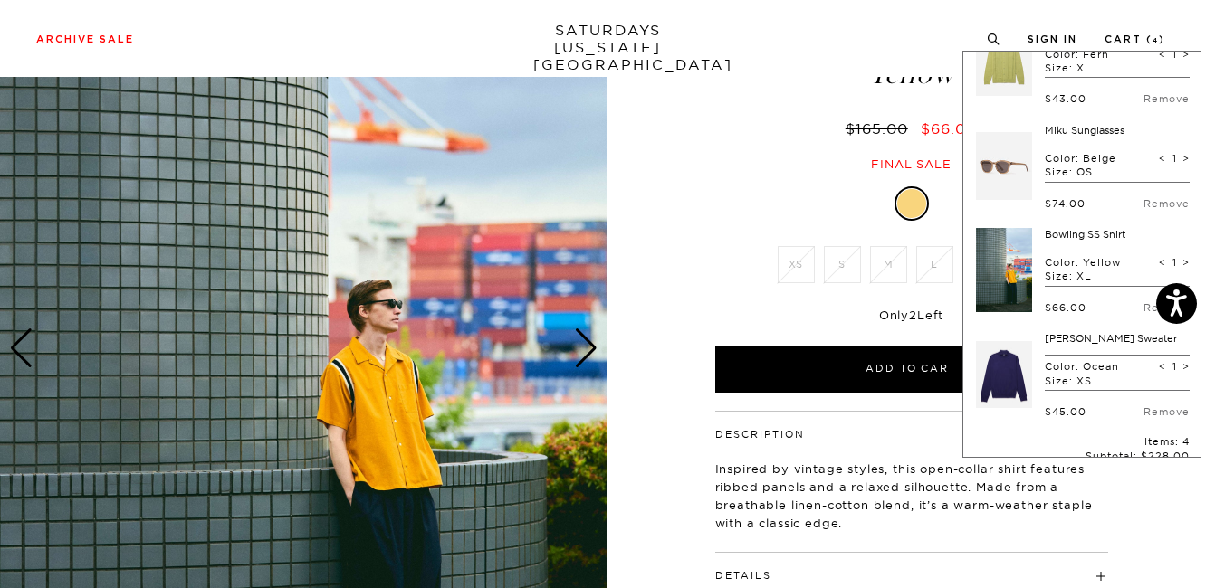
click at [1090, 339] on link "[PERSON_NAME] Sweater" at bounding box center [1110, 338] width 132 height 13
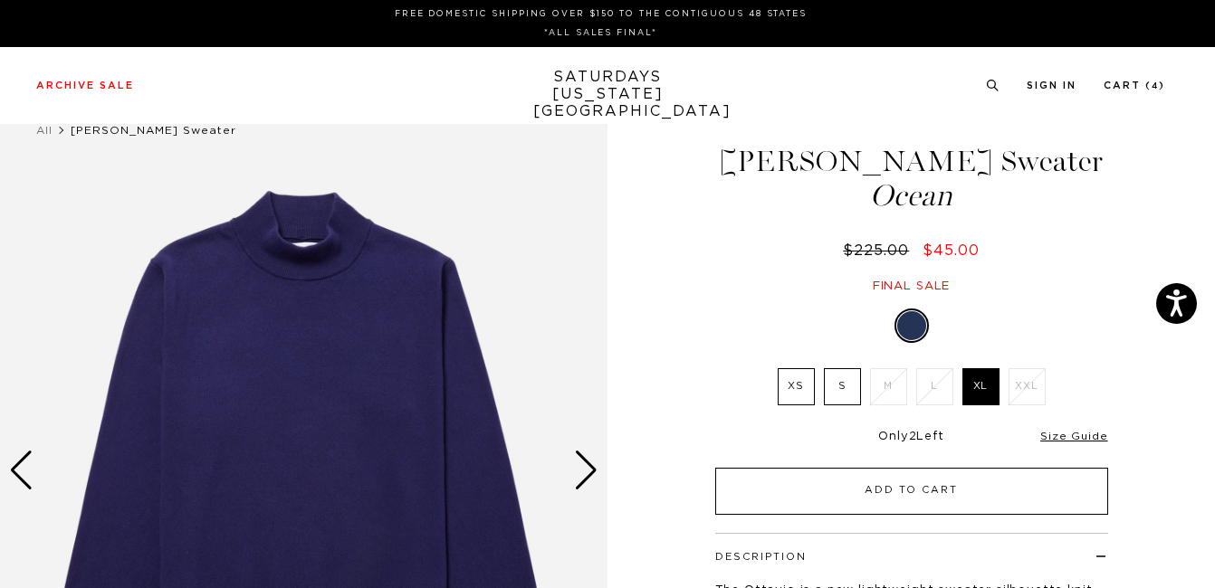
click at [986, 487] on button "Add to Cart" at bounding box center [911, 491] width 393 height 47
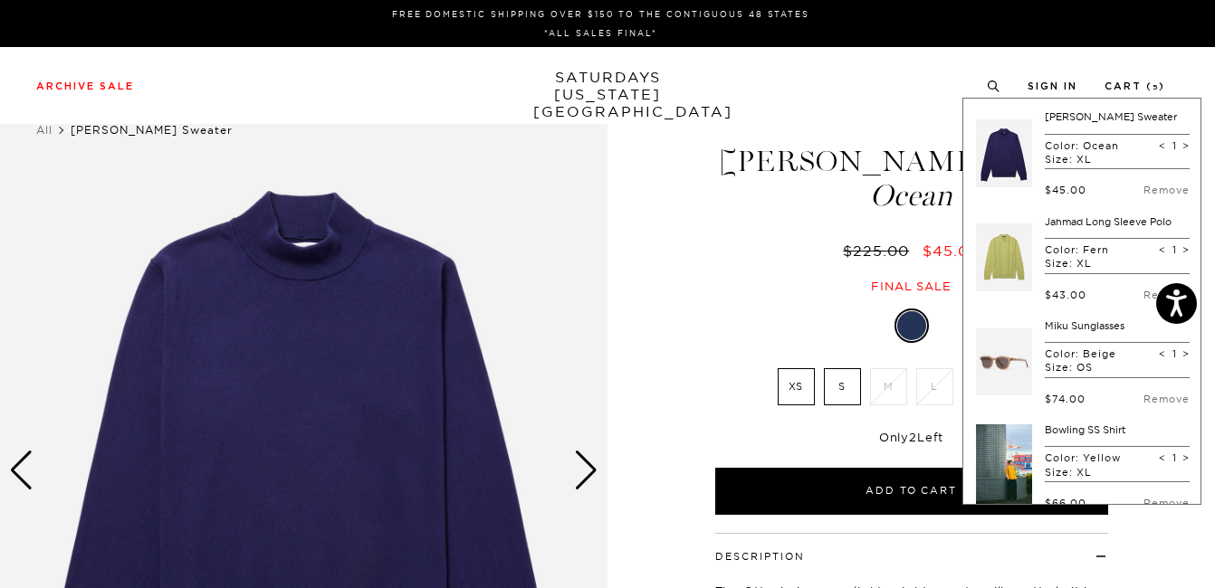
scroll to position [311, 0]
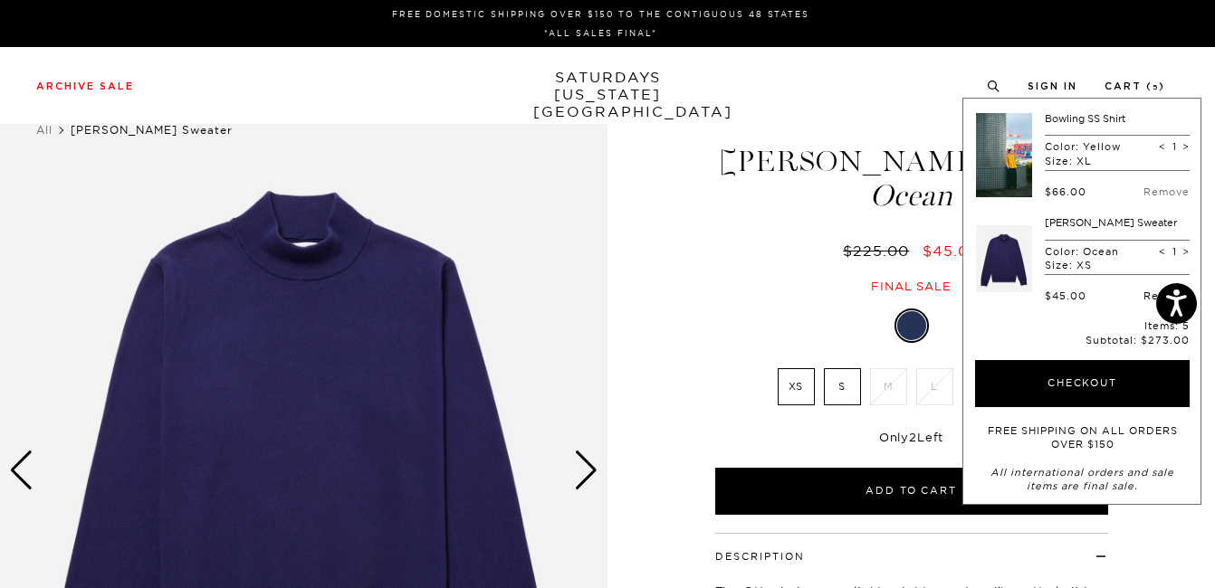
click at [1143, 294] on link "Remove" at bounding box center [1166, 296] width 46 height 13
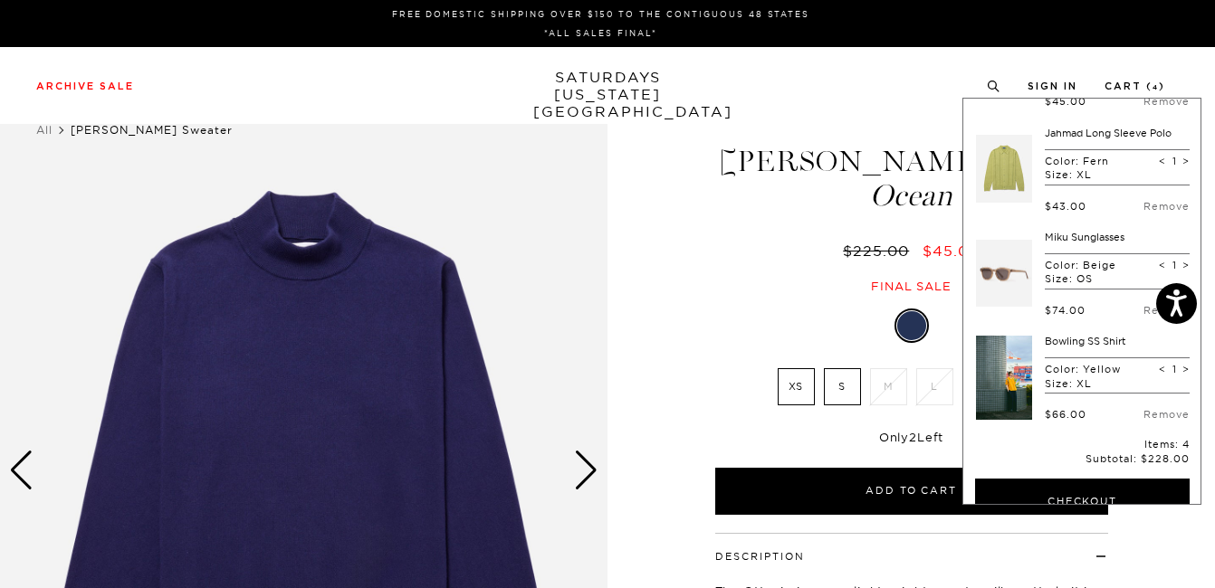
scroll to position [90, 0]
click at [1079, 236] on link "Miku Sunglasses" at bounding box center [1084, 236] width 80 height 13
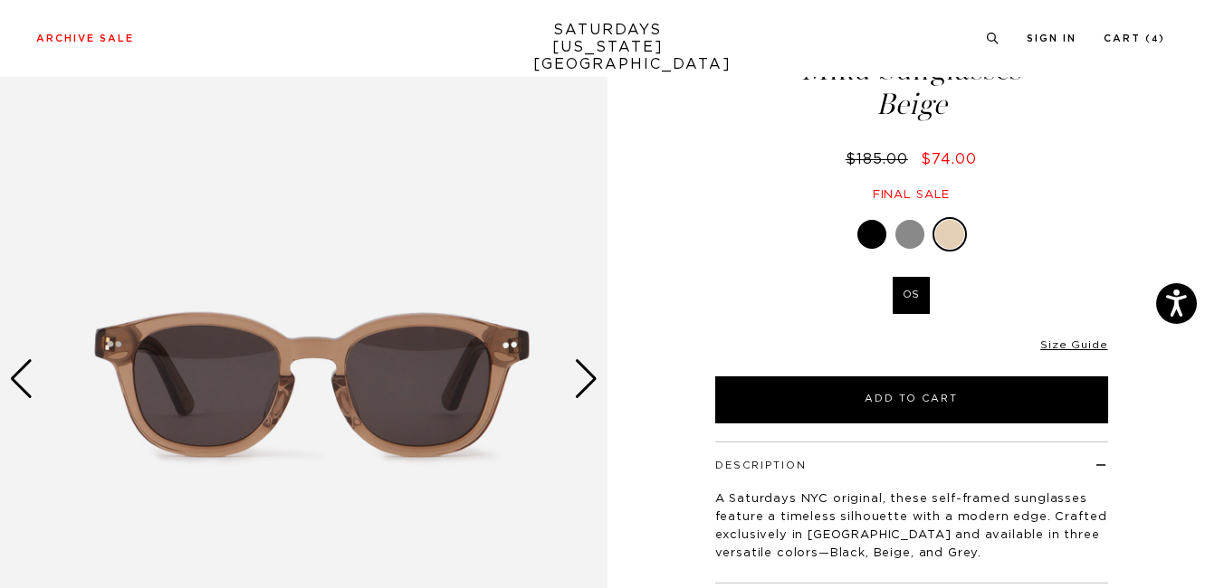
click at [591, 376] on div "Next slide" at bounding box center [586, 379] width 24 height 40
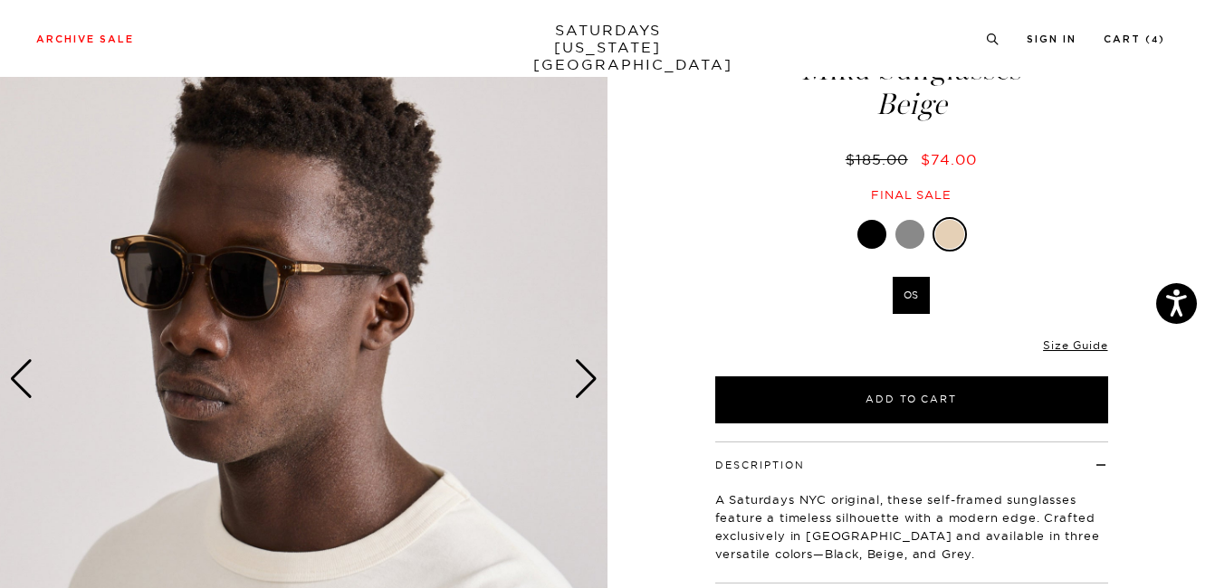
click at [591, 376] on div "Next slide" at bounding box center [586, 379] width 24 height 40
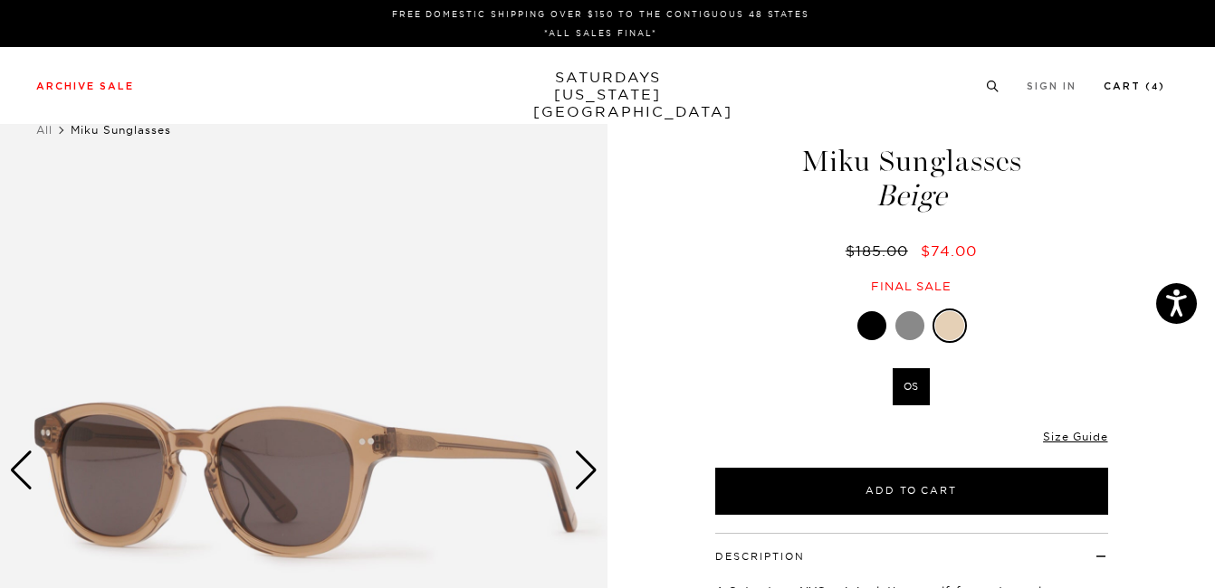
click at [1134, 91] on link "Cart ( 4 )" at bounding box center [1134, 86] width 62 height 10
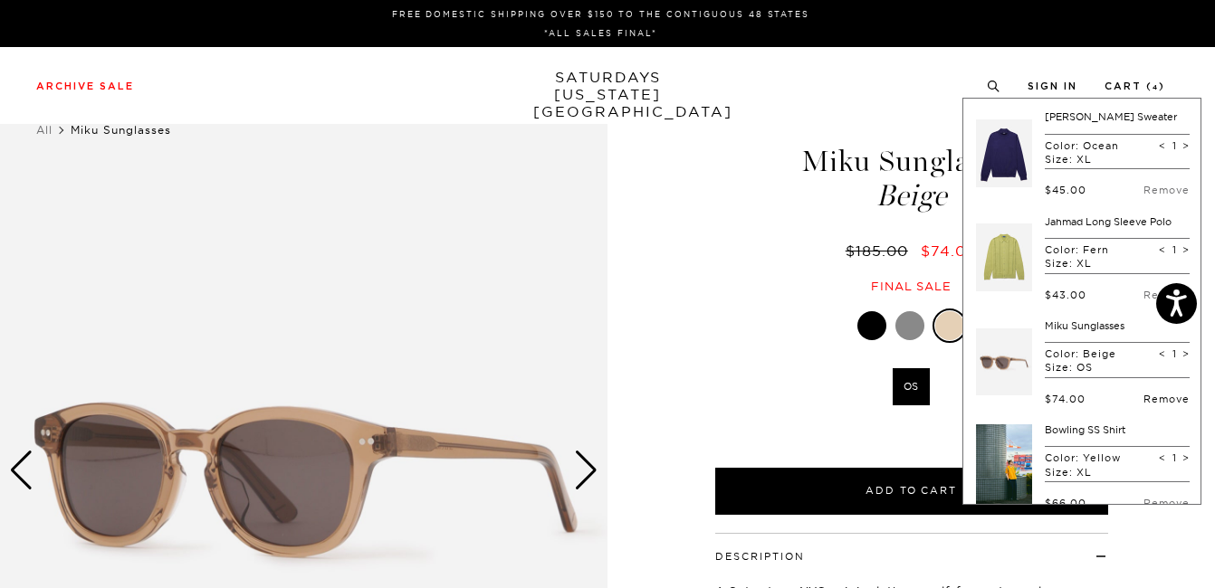
click at [1157, 397] on link "Remove" at bounding box center [1166, 399] width 46 height 13
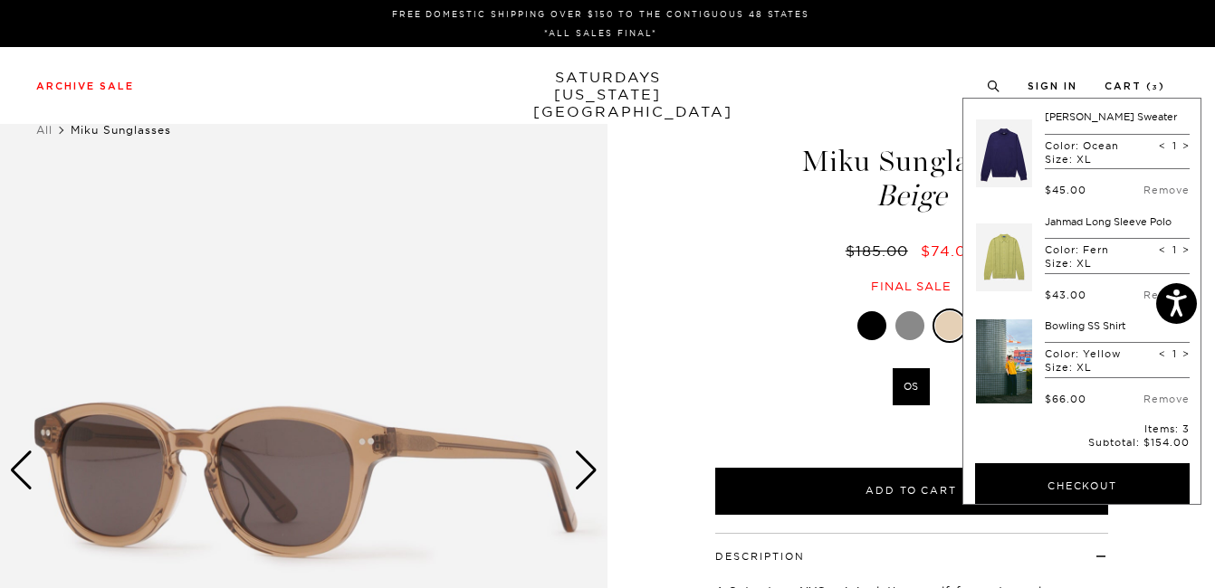
click at [1094, 325] on link "Bowling SS Shirt" at bounding box center [1084, 325] width 81 height 13
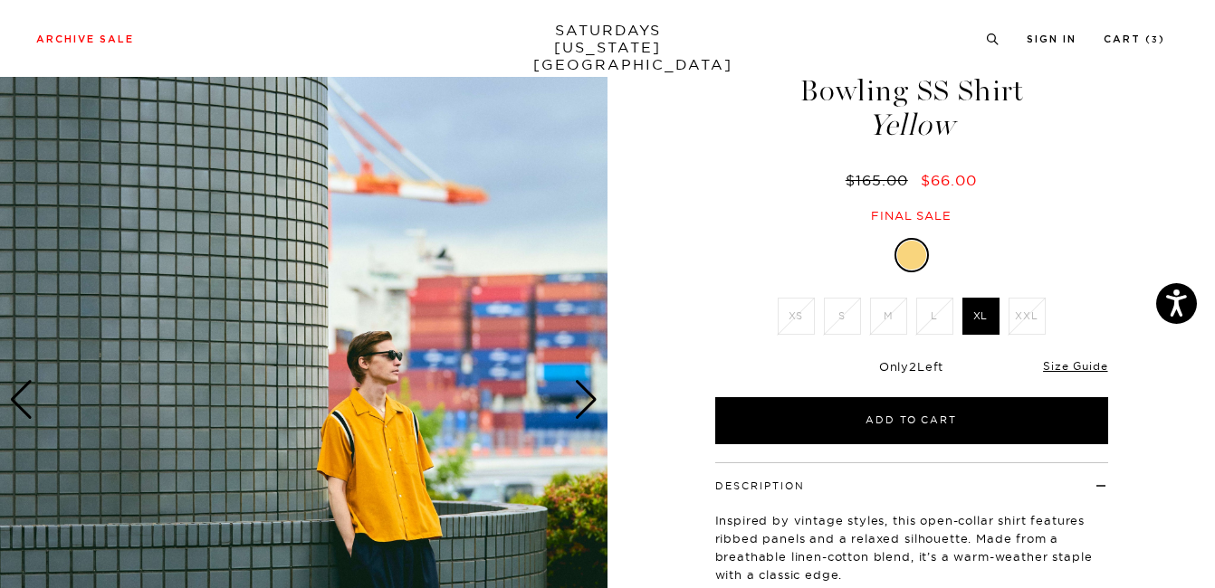
scroll to position [64, 0]
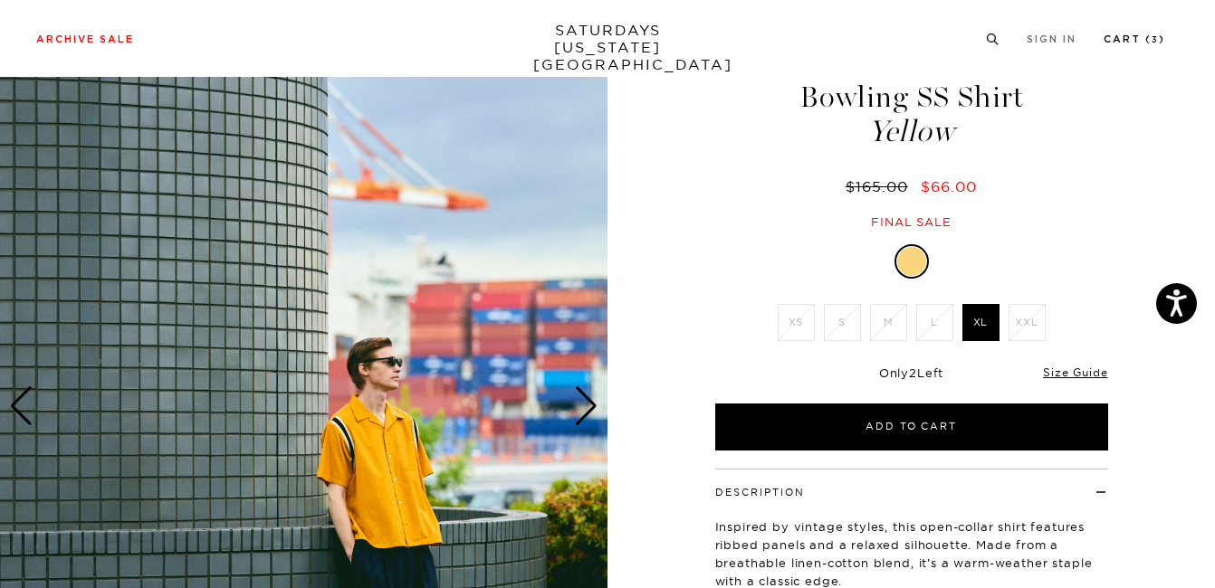
click at [1114, 32] on li "Cart ( 3 )" at bounding box center [1134, 38] width 62 height 16
click at [1118, 39] on link "Cart ( 3 )" at bounding box center [1134, 39] width 62 height 10
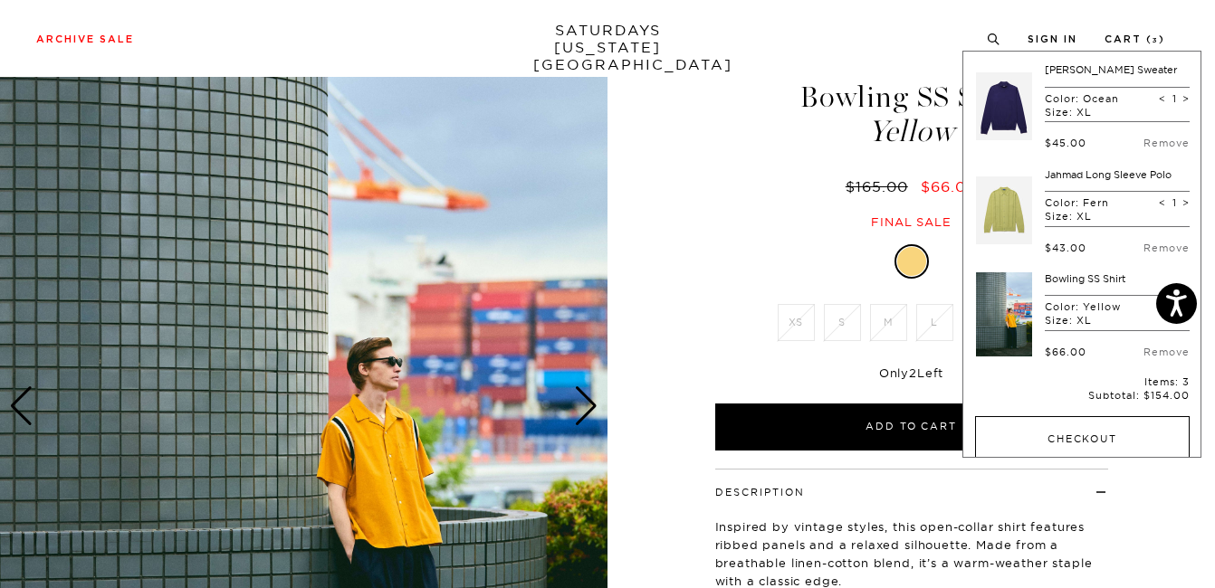
click at [1074, 425] on button "Checkout" at bounding box center [1082, 439] width 214 height 47
